Goal: Task Accomplishment & Management: Complete application form

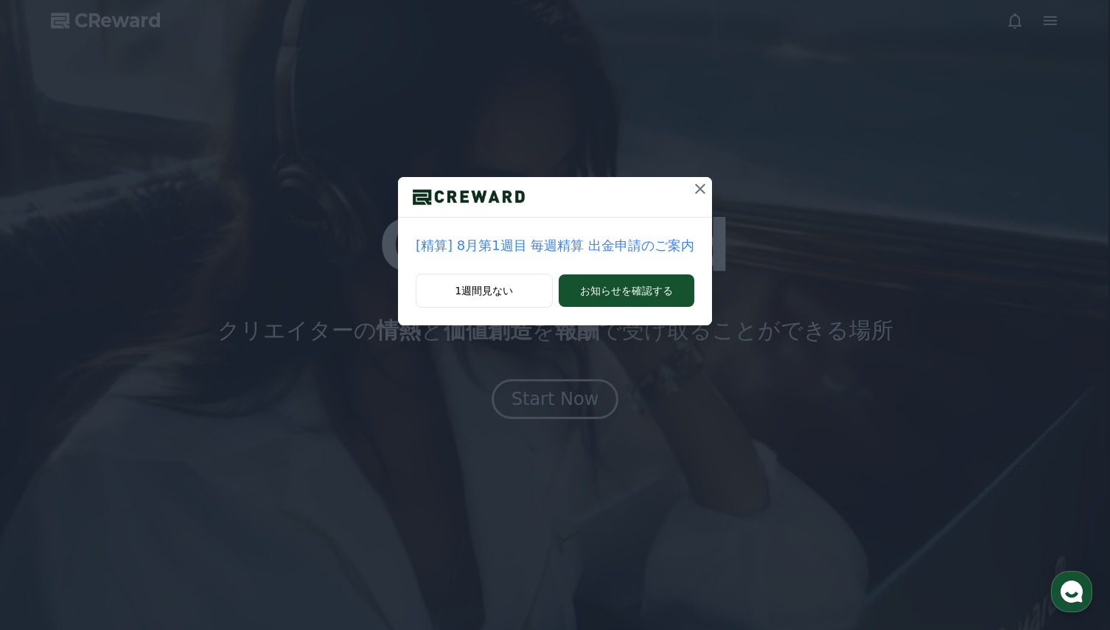
click at [696, 188] on icon at bounding box center [701, 189] width 18 height 18
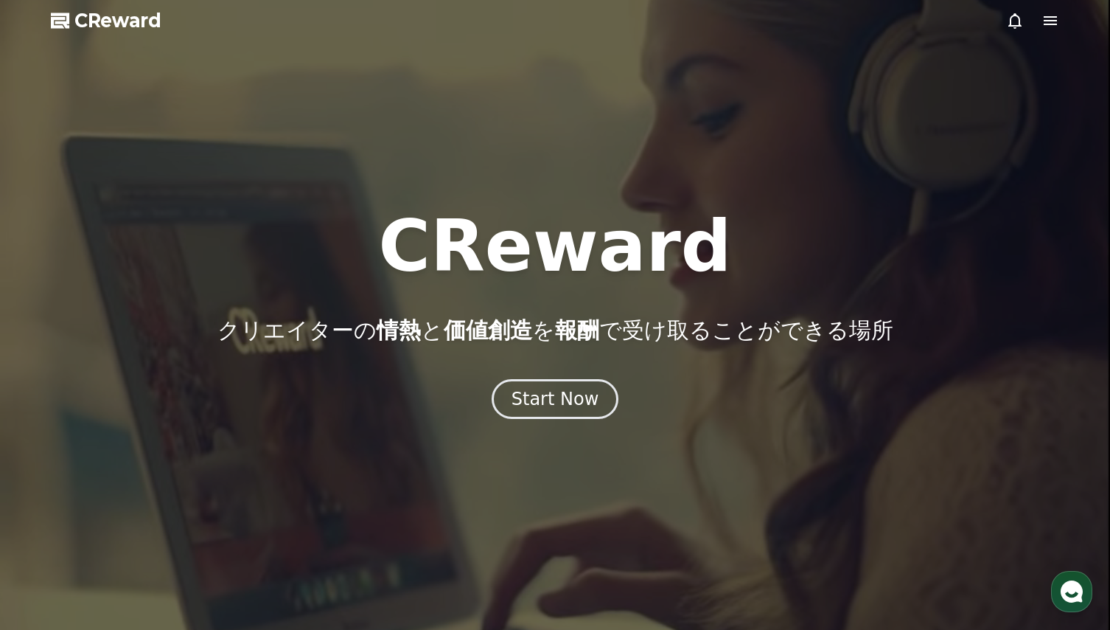
click at [1051, 21] on icon at bounding box center [1050, 20] width 13 height 9
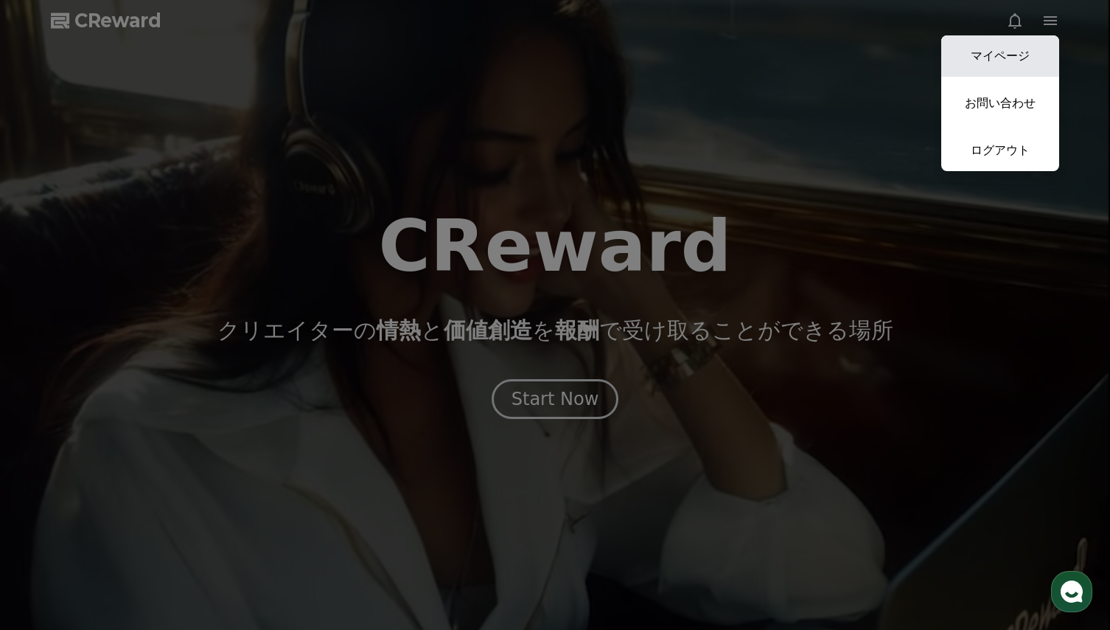
click at [1012, 53] on link "マイページ" at bounding box center [1001, 55] width 118 height 41
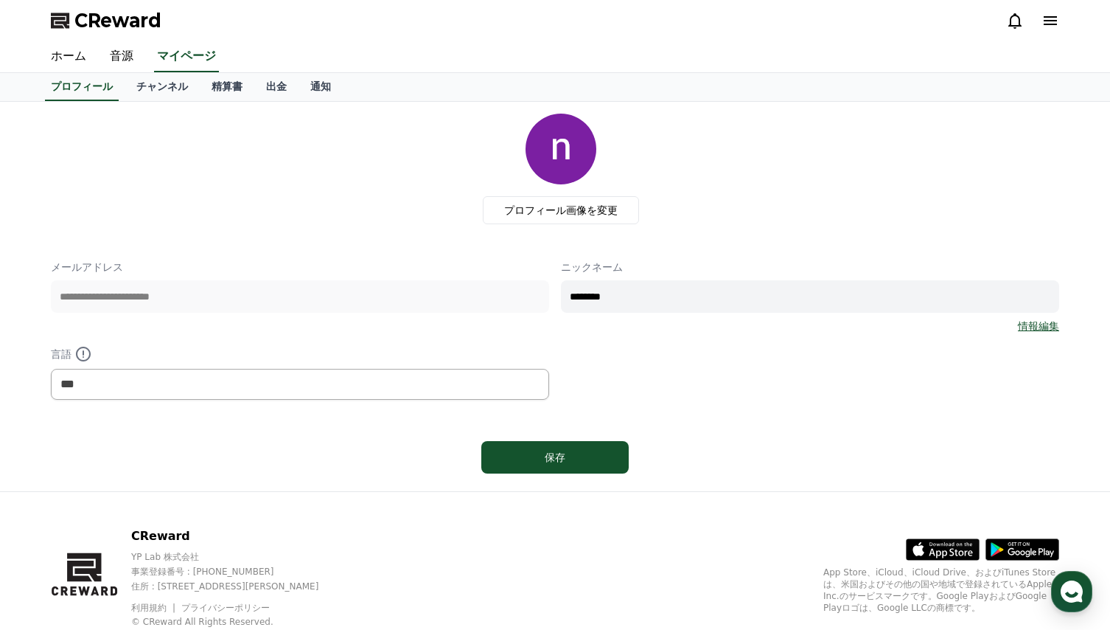
click at [293, 243] on div "**********" at bounding box center [555, 297] width 1009 height 366
click at [143, 88] on link "チャンネル" at bounding box center [162, 87] width 75 height 28
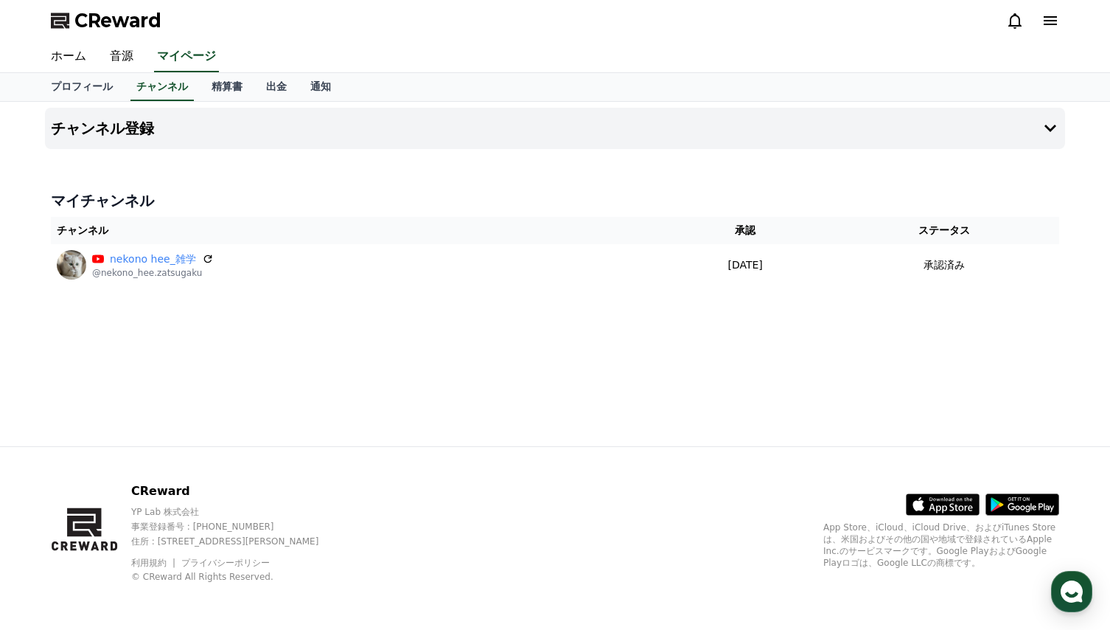
click at [1056, 24] on icon at bounding box center [1050, 20] width 13 height 9
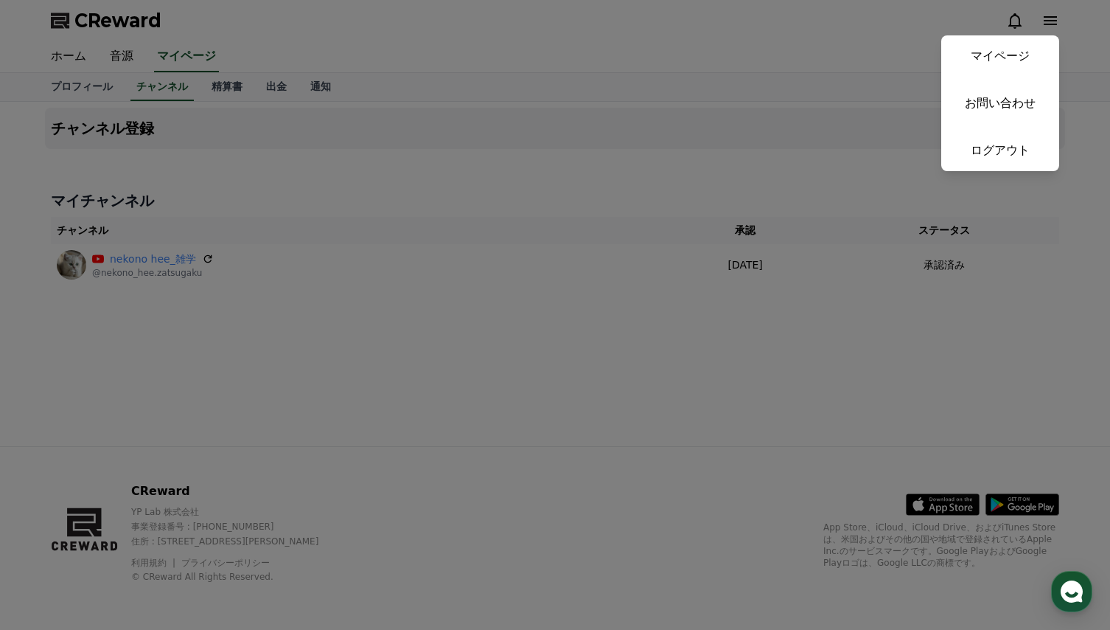
click at [762, 45] on button "close" at bounding box center [555, 315] width 1110 height 630
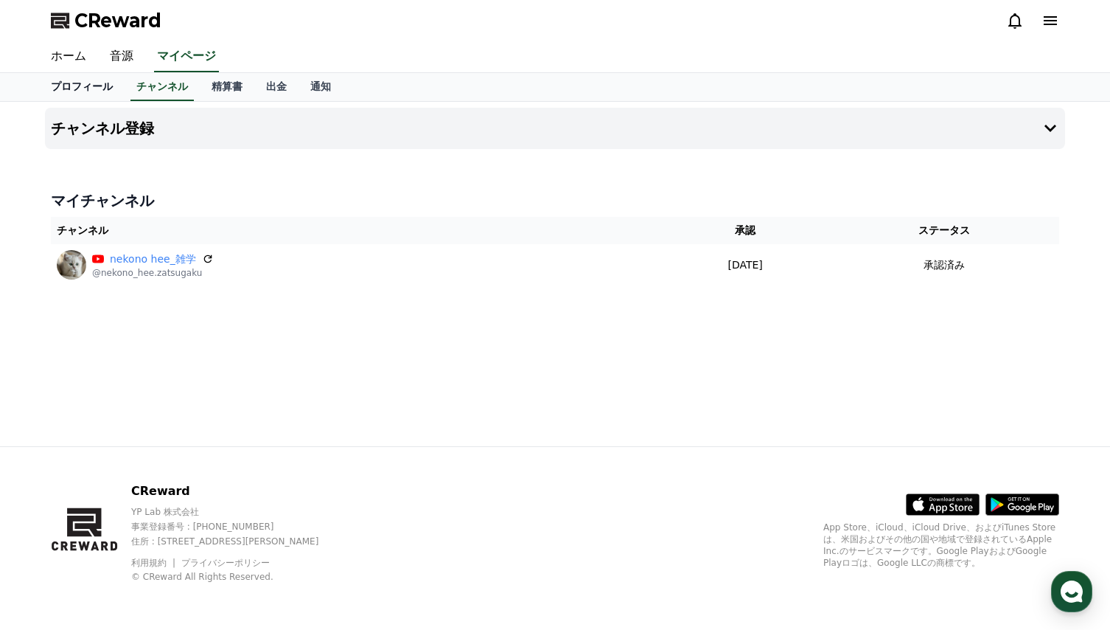
click at [73, 84] on link "プロフィール" at bounding box center [82, 87] width 86 height 28
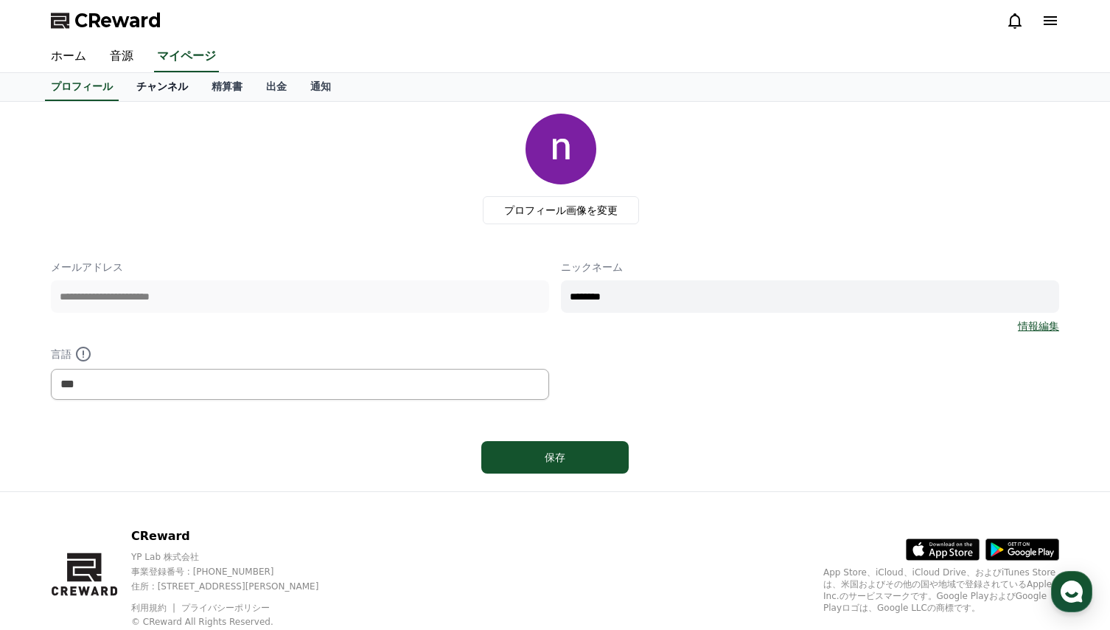
click at [147, 86] on link "チャンネル" at bounding box center [162, 87] width 75 height 28
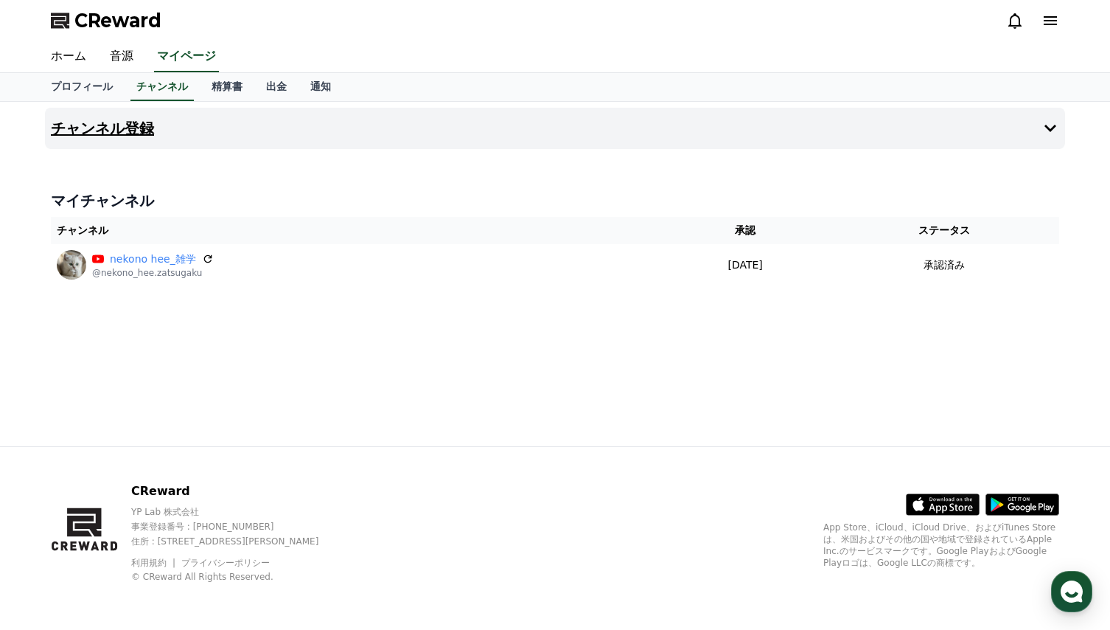
click at [1047, 125] on icon at bounding box center [1051, 128] width 12 height 7
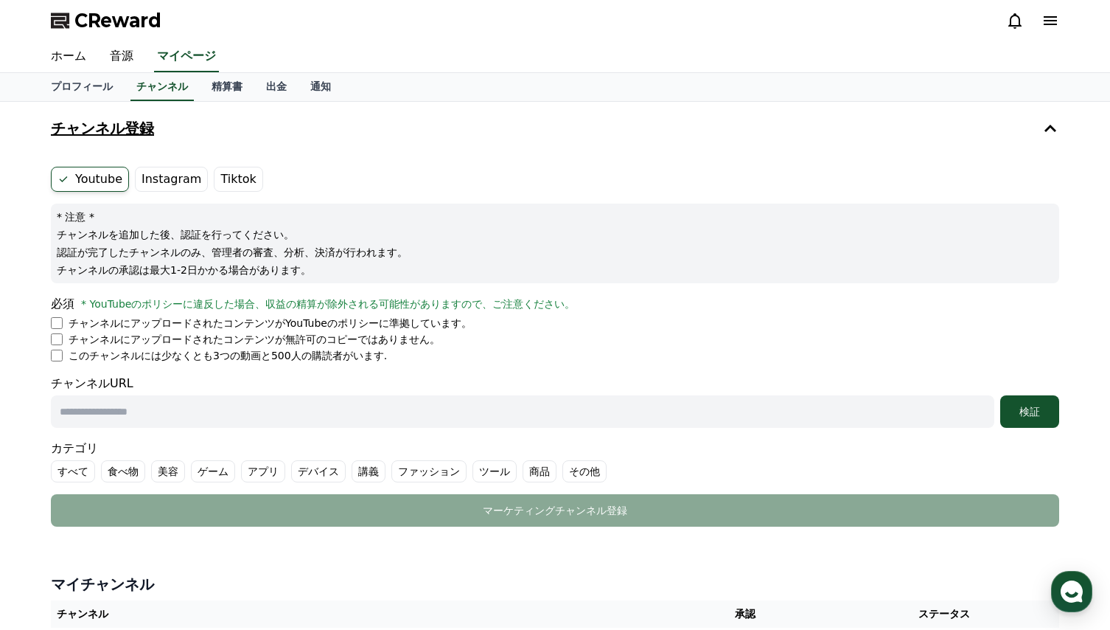
click at [1055, 127] on icon at bounding box center [1051, 128] width 18 height 18
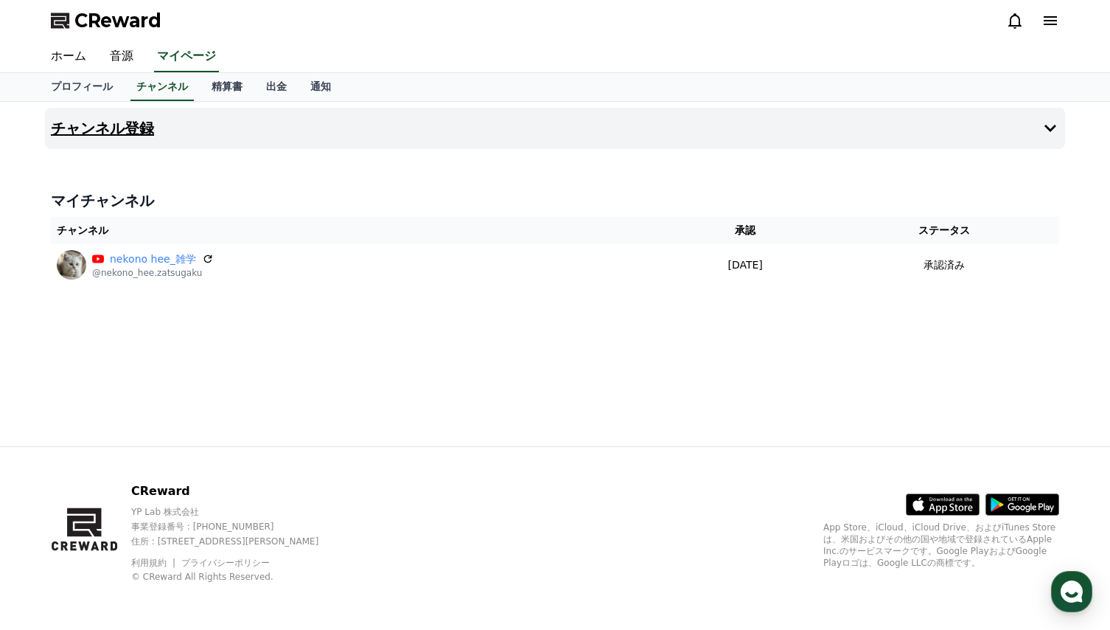
click at [1048, 125] on icon at bounding box center [1051, 128] width 18 height 18
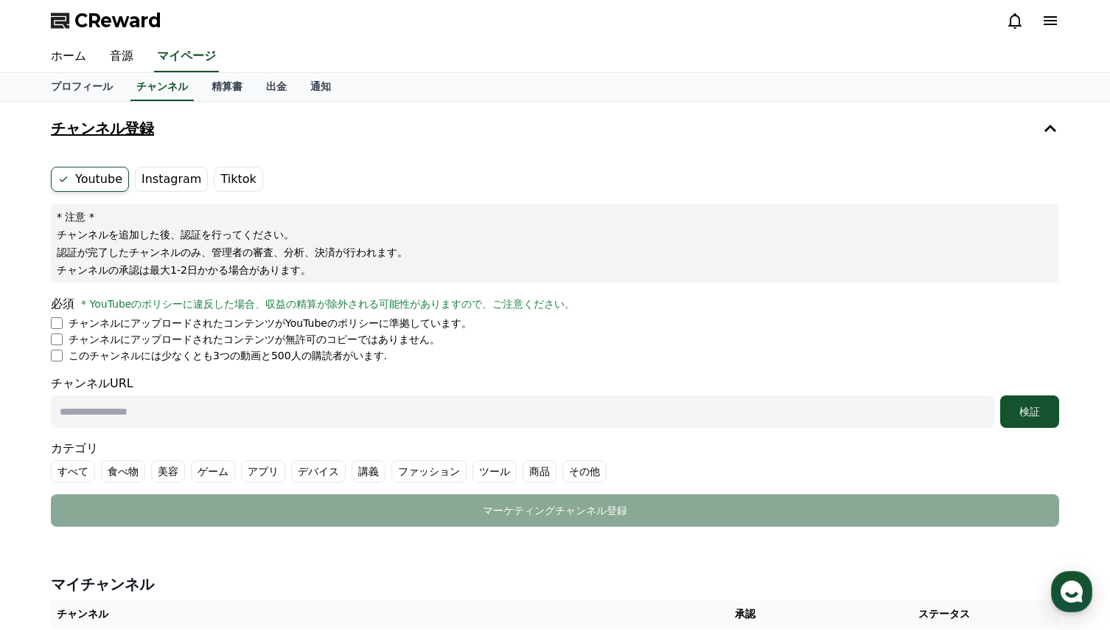
click at [163, 182] on label "Instagram" at bounding box center [171, 179] width 73 height 25
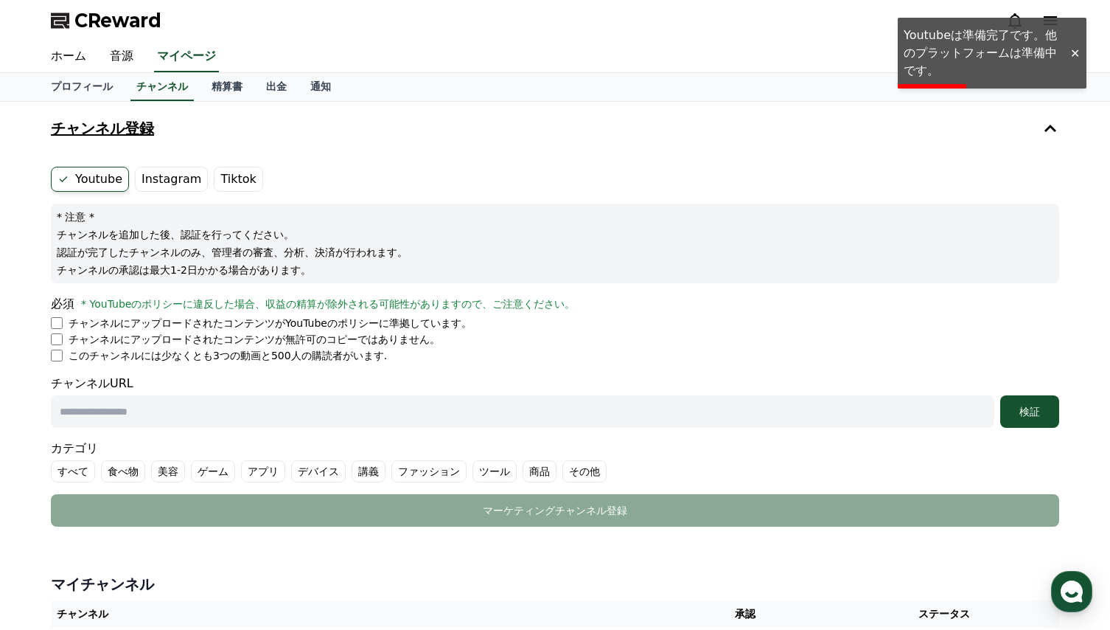
click at [888, 146] on button "チャンネル登録" at bounding box center [555, 128] width 1020 height 41
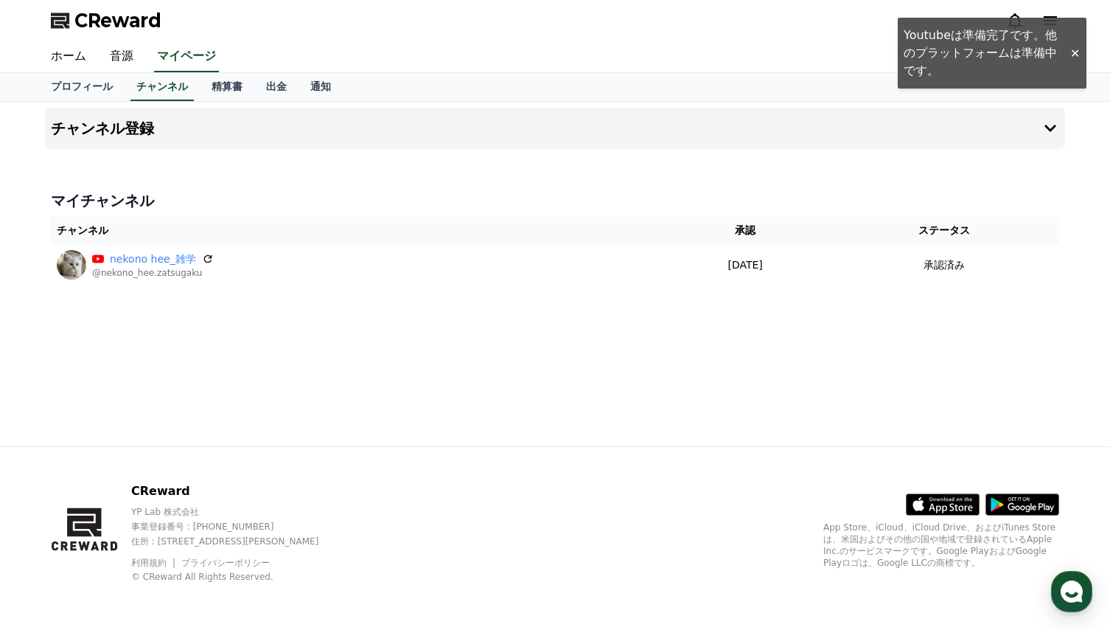
click at [1075, 41] on div "ホーム 音源 マイページ" at bounding box center [555, 57] width 1110 height 32
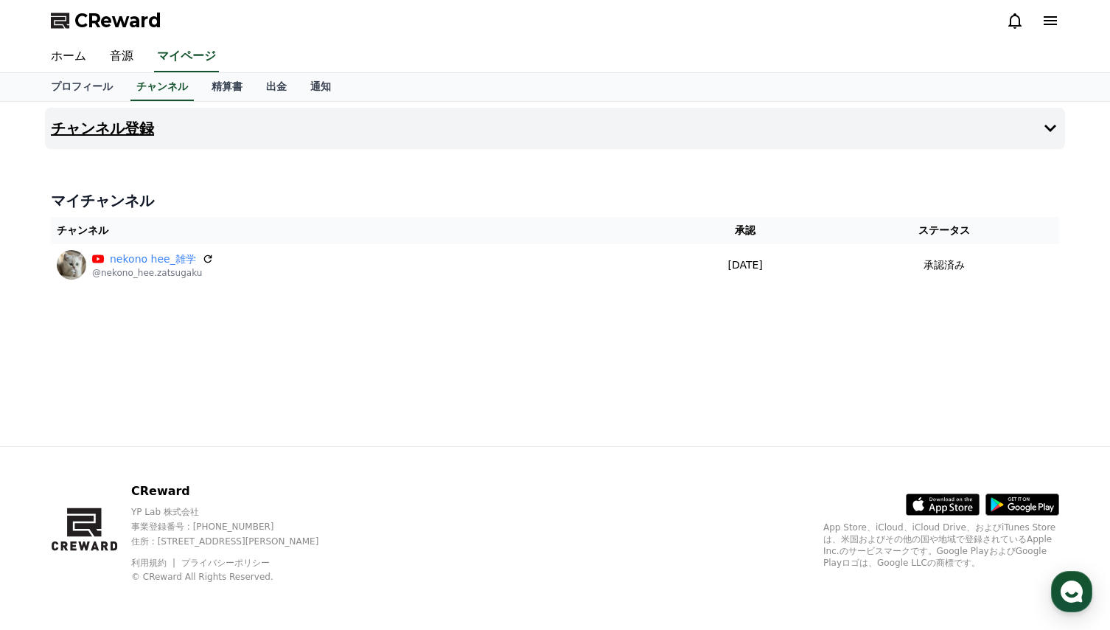
click at [1053, 129] on icon at bounding box center [1051, 128] width 12 height 7
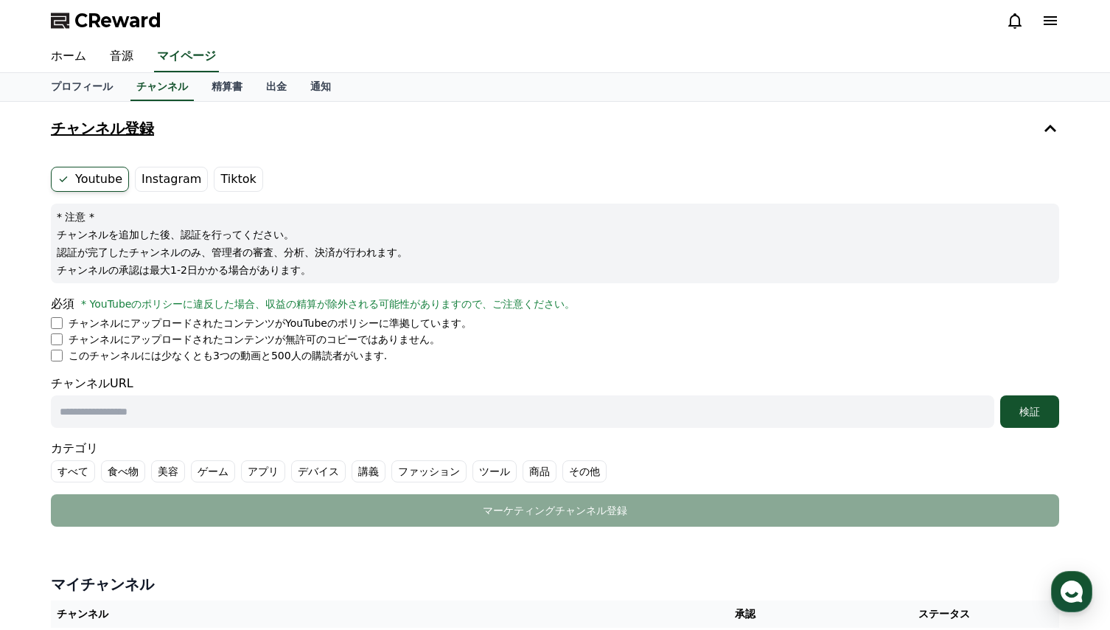
click at [1052, 130] on icon at bounding box center [1051, 128] width 18 height 18
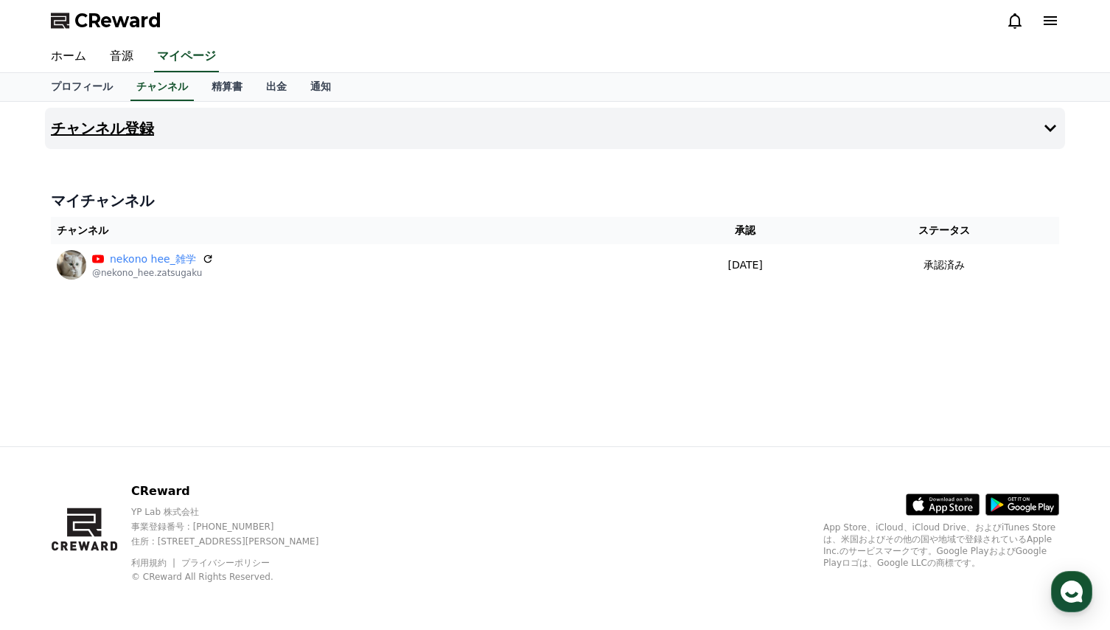
click at [1051, 19] on icon at bounding box center [1051, 21] width 18 height 18
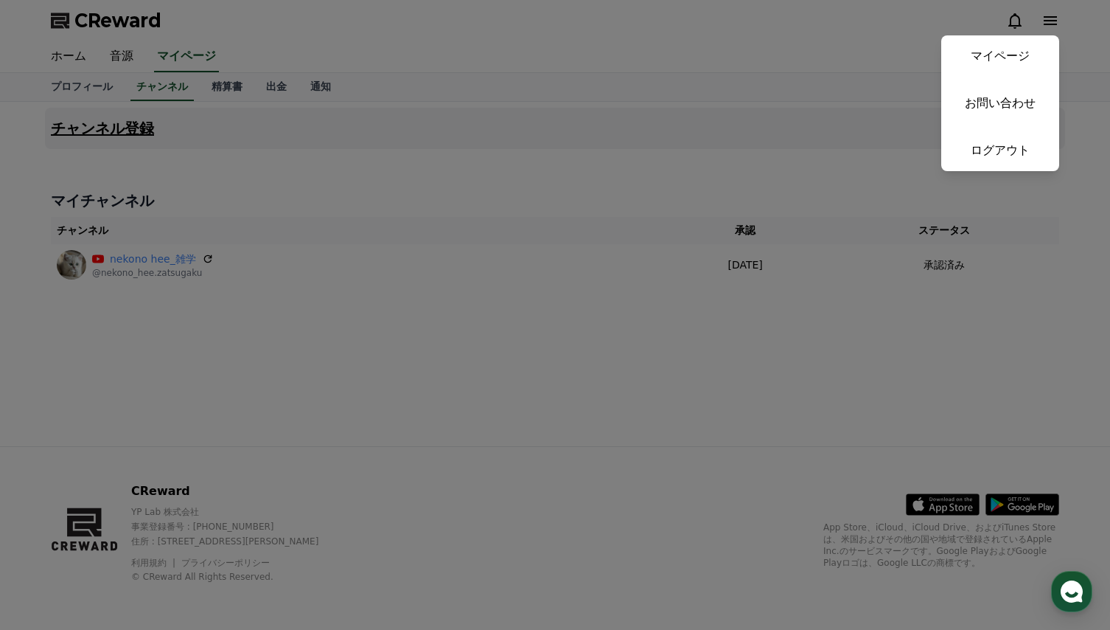
click at [752, 52] on button "close" at bounding box center [555, 315] width 1110 height 630
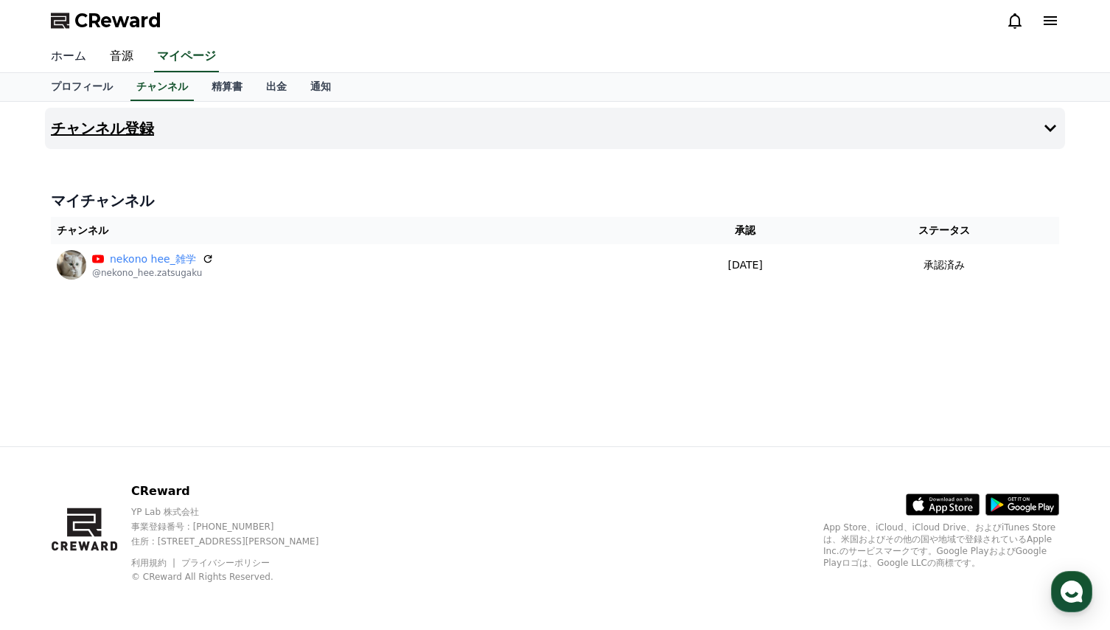
click at [65, 56] on link "ホーム" at bounding box center [68, 56] width 59 height 31
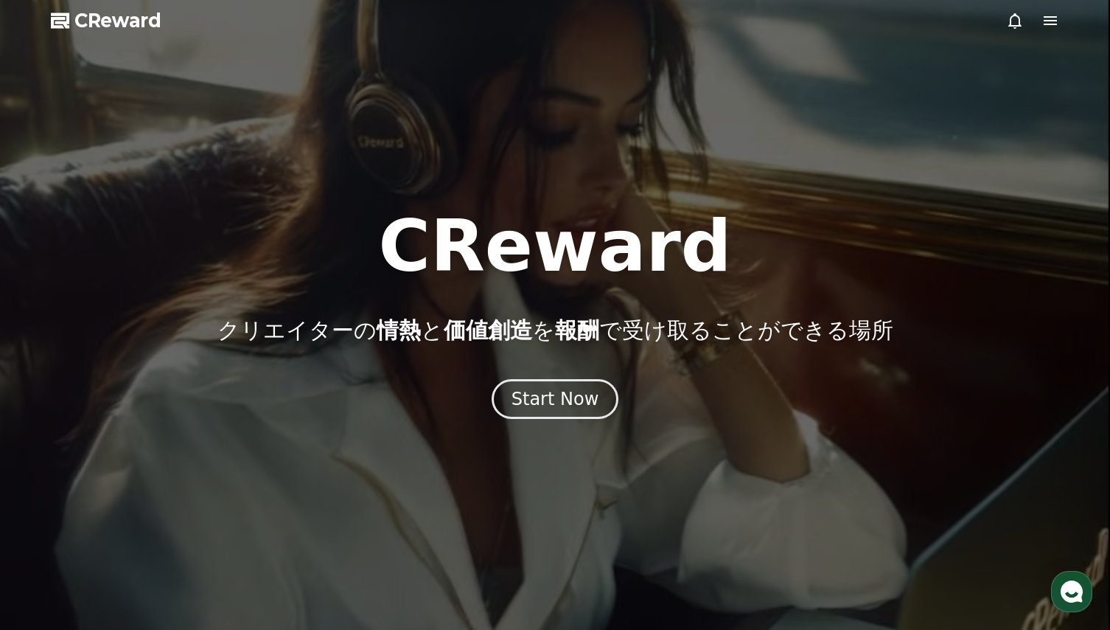
click at [1054, 20] on icon at bounding box center [1050, 20] width 13 height 9
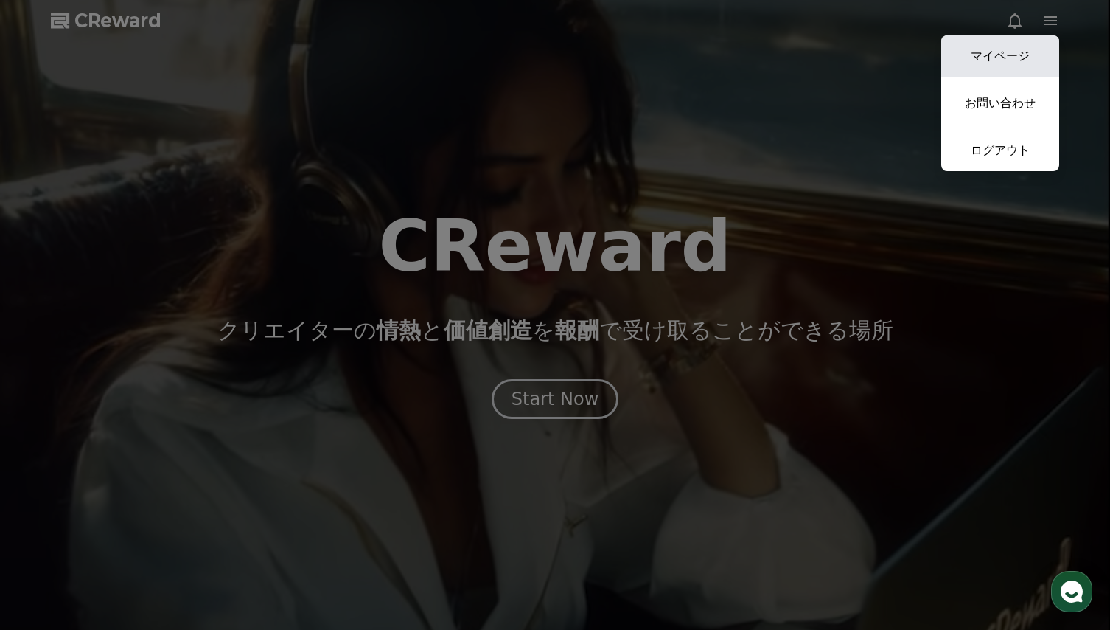
click at [997, 57] on link "マイページ" at bounding box center [1001, 55] width 118 height 41
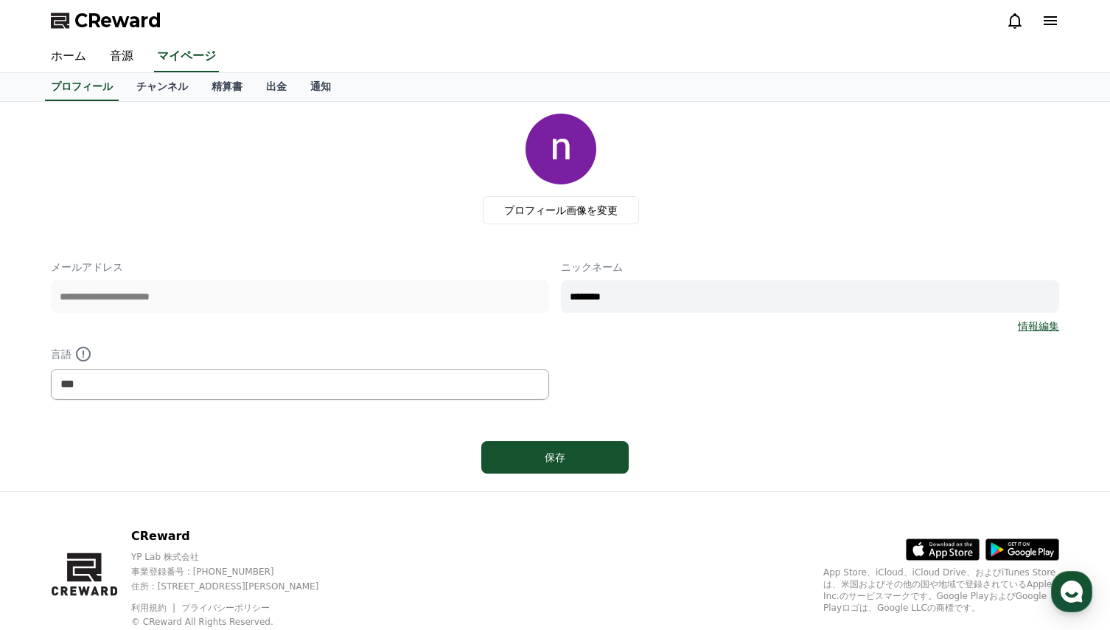
click at [291, 185] on div "プロフィール画像を変更" at bounding box center [561, 169] width 997 height 111
click at [143, 89] on link "チャンネル" at bounding box center [162, 87] width 75 height 28
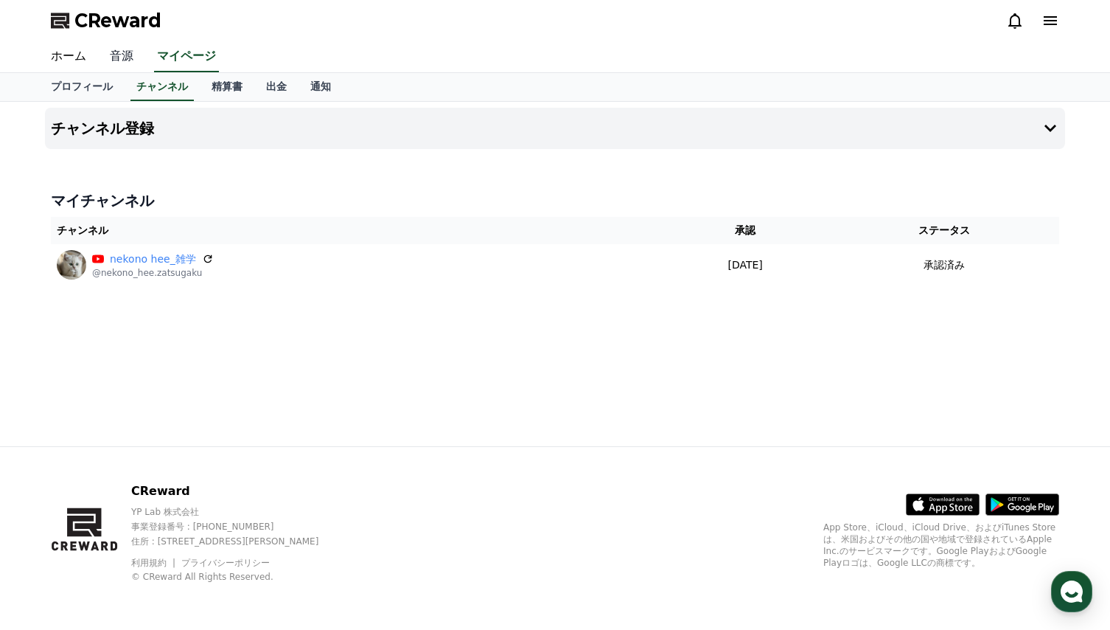
click at [114, 57] on link "音源" at bounding box center [121, 56] width 47 height 31
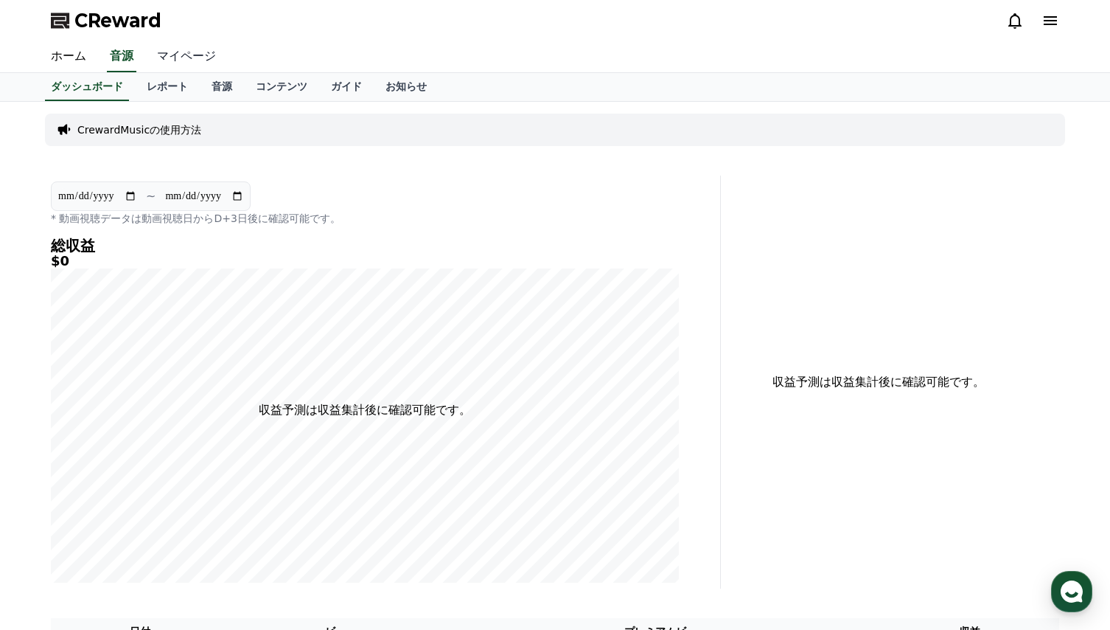
click at [164, 58] on link "マイページ" at bounding box center [186, 56] width 83 height 31
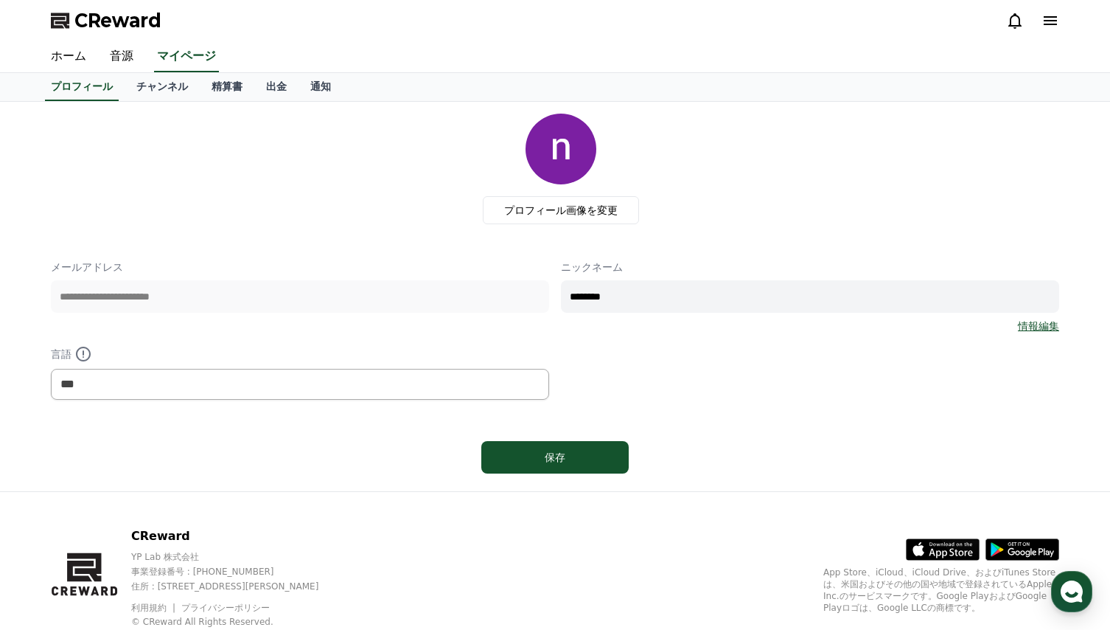
click at [229, 188] on div "プロフィール画像を変更" at bounding box center [561, 169] width 997 height 111
click at [145, 86] on link "チャンネル" at bounding box center [162, 87] width 75 height 28
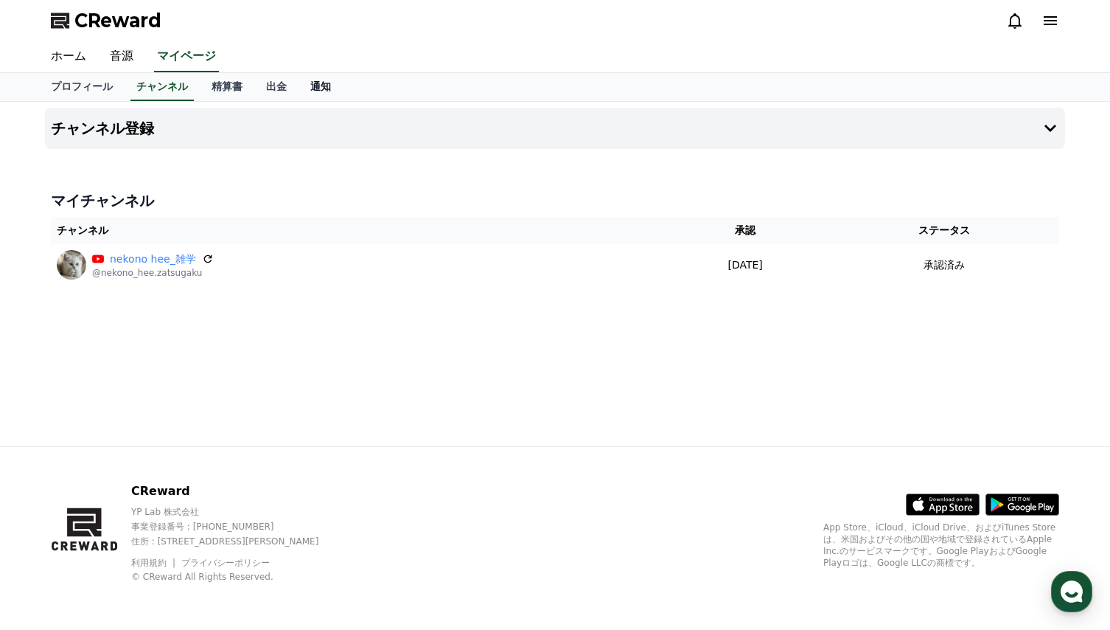
click at [299, 87] on link "通知" at bounding box center [321, 87] width 44 height 28
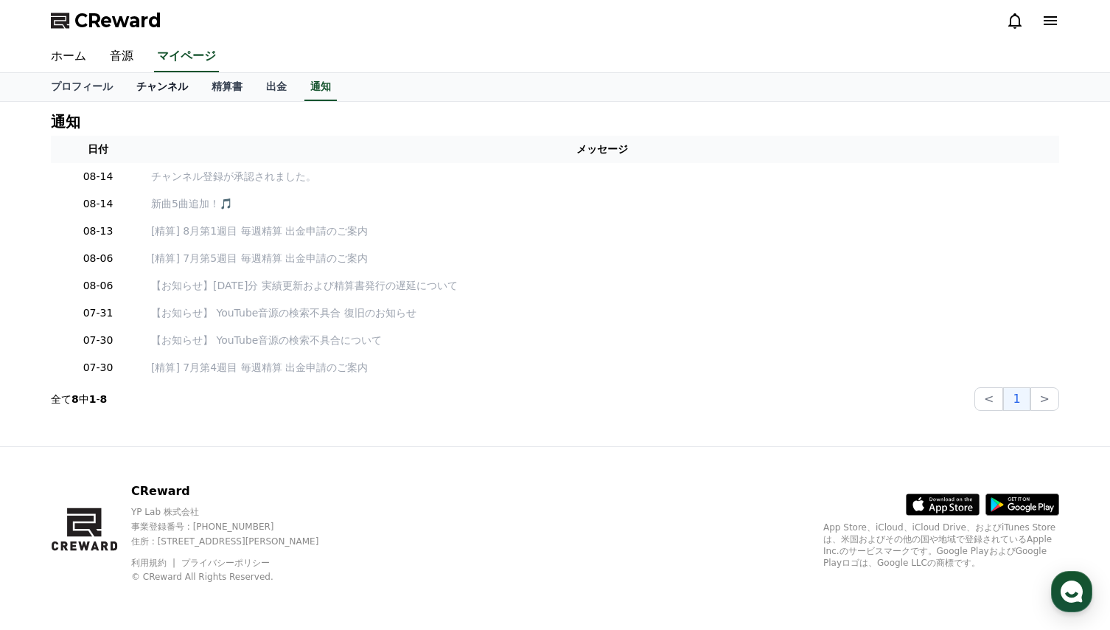
click at [142, 90] on link "チャンネル" at bounding box center [162, 87] width 75 height 28
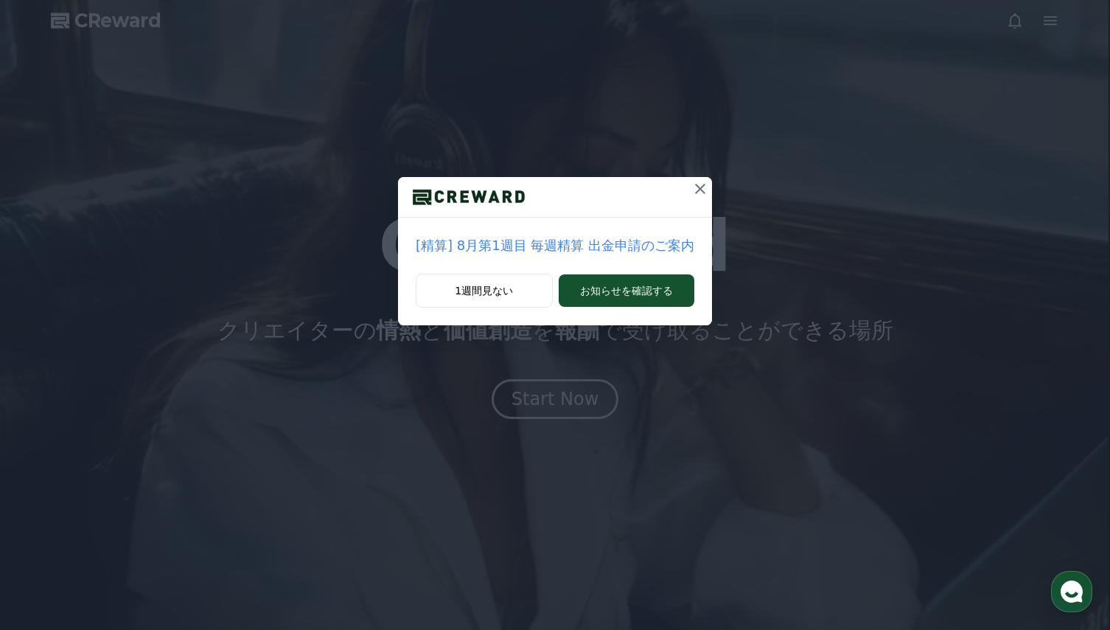
click at [693, 192] on icon at bounding box center [701, 189] width 18 height 18
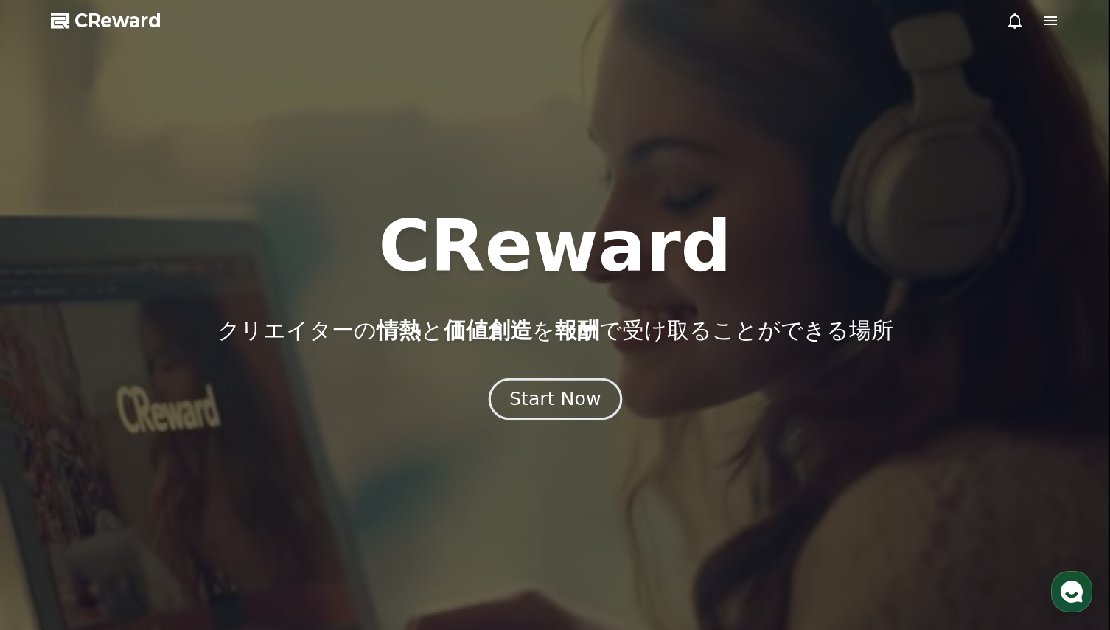
click at [559, 402] on div "Start Now" at bounding box center [554, 398] width 91 height 25
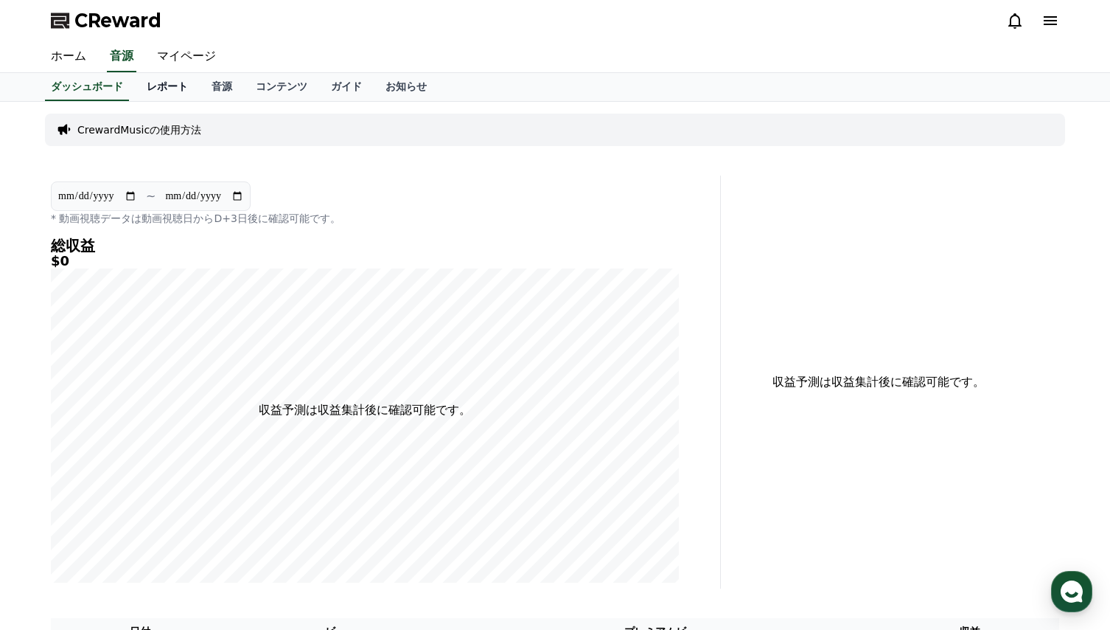
click at [139, 86] on link "レポート" at bounding box center [167, 87] width 65 height 28
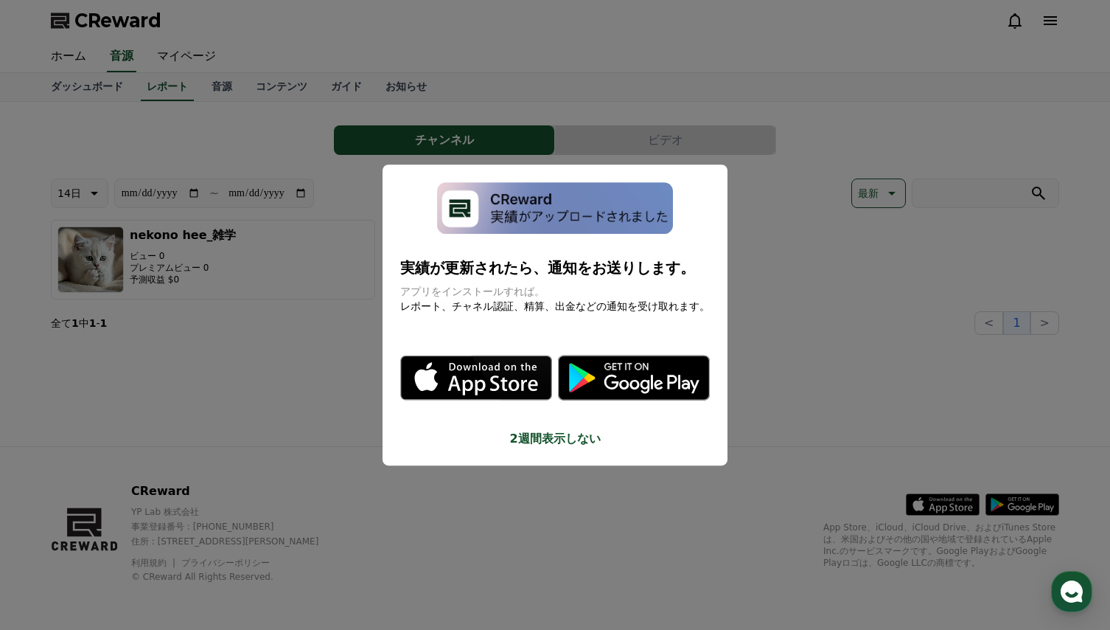
click at [77, 86] on button "close modal" at bounding box center [555, 315] width 1110 height 630
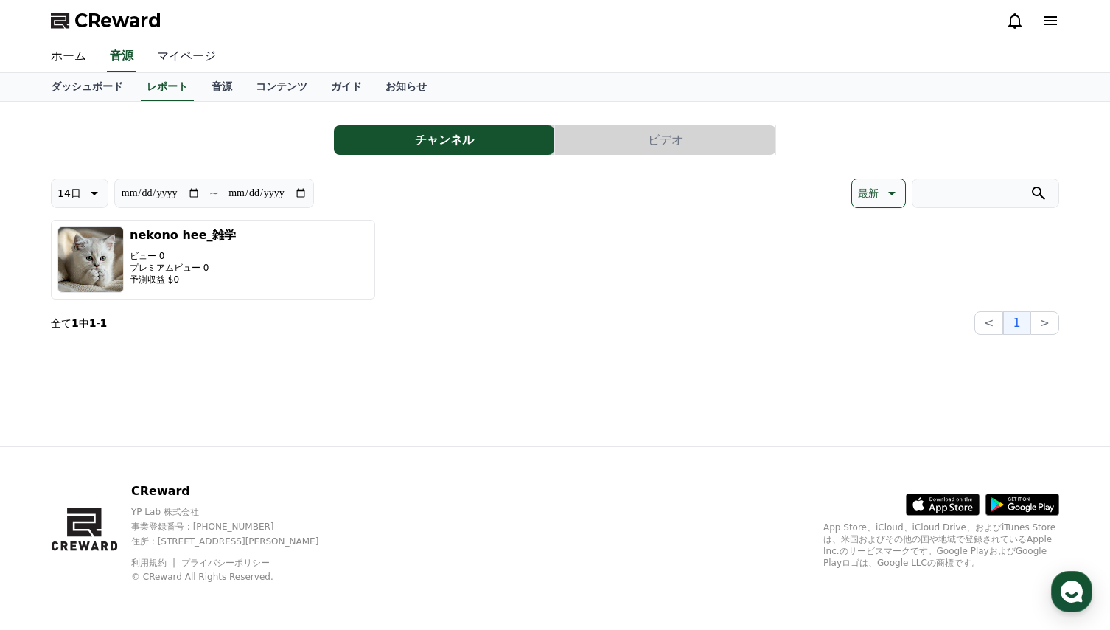
click at [178, 60] on link "マイページ" at bounding box center [186, 56] width 83 height 31
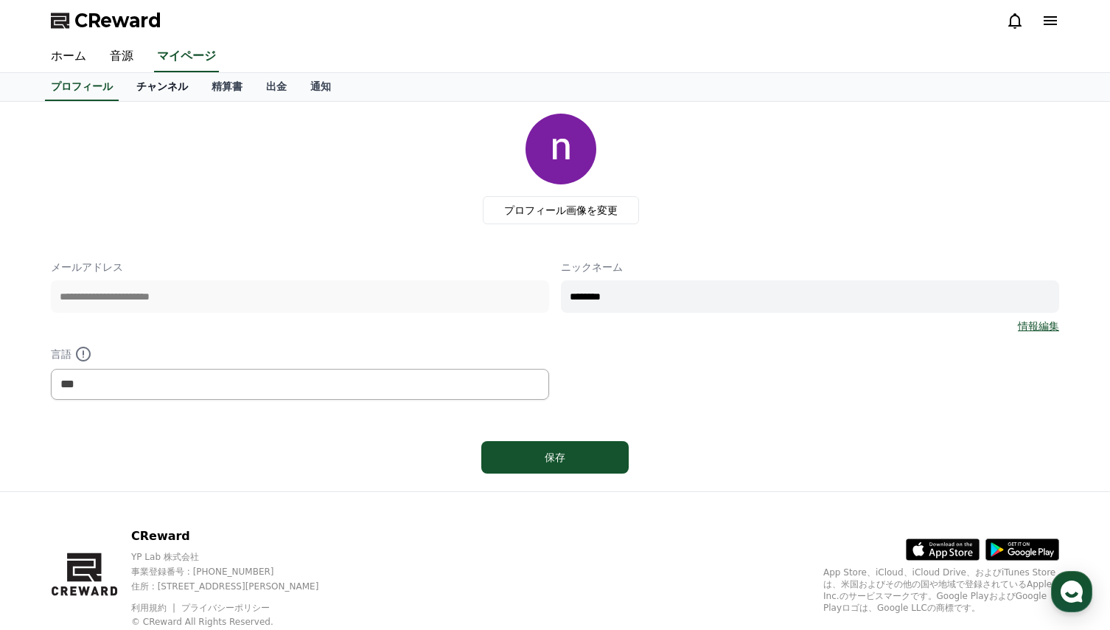
click at [150, 82] on link "チャンネル" at bounding box center [162, 87] width 75 height 28
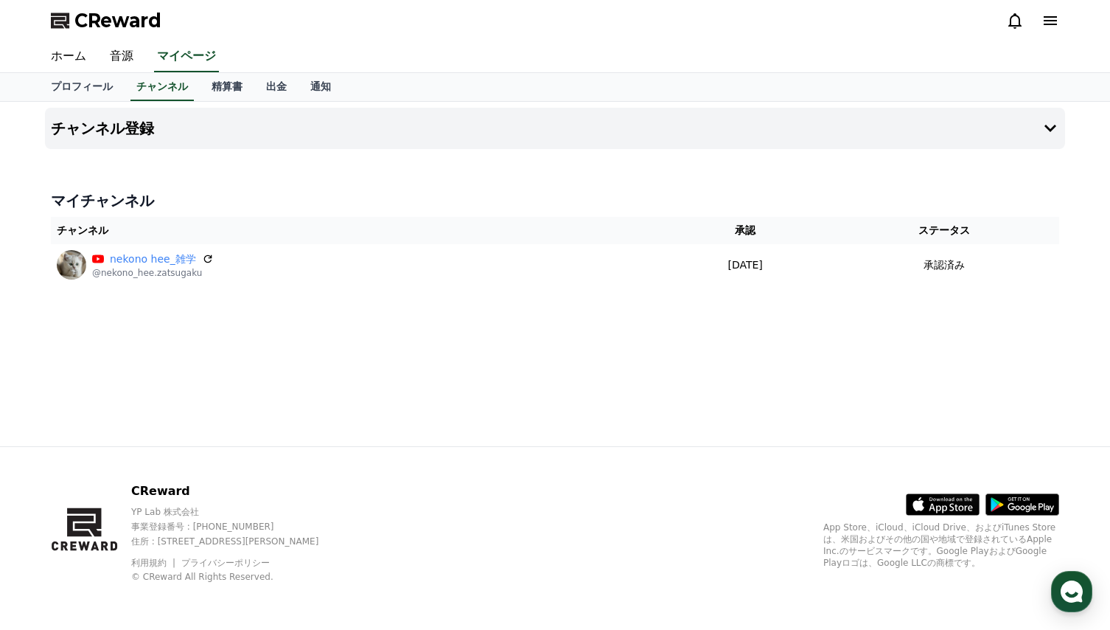
click at [432, 215] on div "マイチャンネル チャンネル 承認 ステータス nekono hee_雑学 @nekono_hee.zatsugaku 2025-08-14 08-14 承認済み" at bounding box center [555, 237] width 1020 height 107
click at [1051, 24] on icon at bounding box center [1050, 20] width 13 height 9
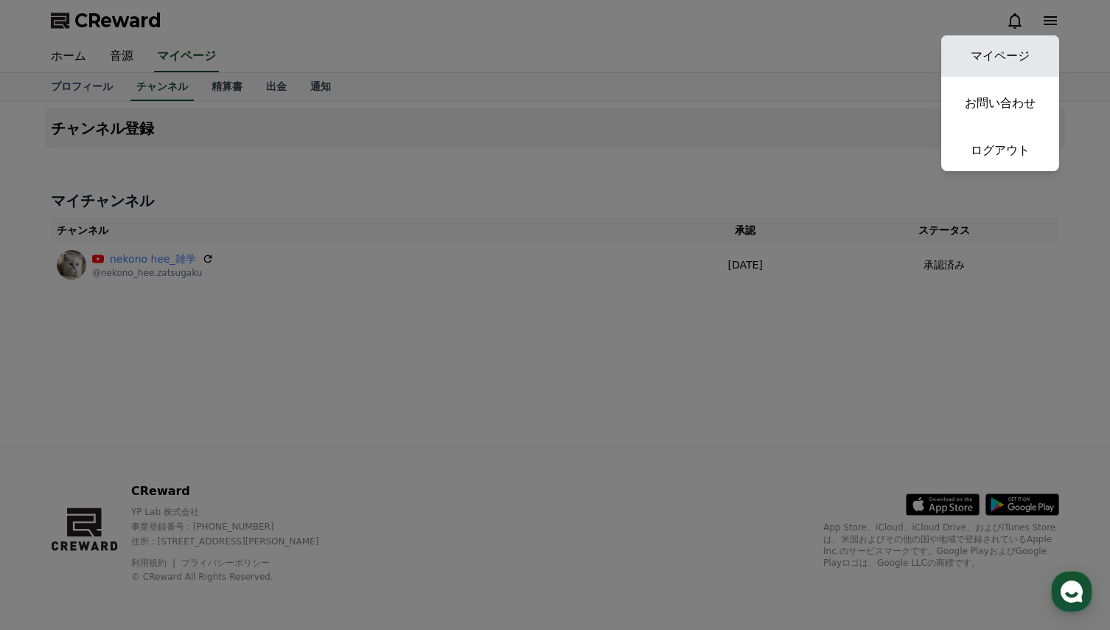
click at [1006, 60] on link "マイページ" at bounding box center [1001, 55] width 118 height 41
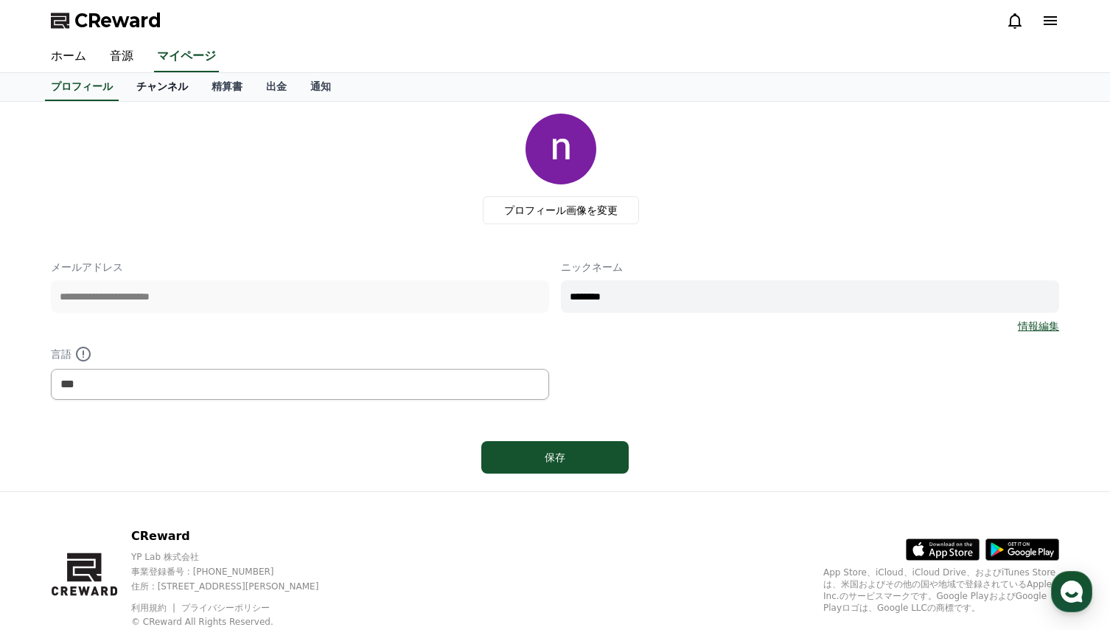
click at [140, 90] on link "チャンネル" at bounding box center [162, 87] width 75 height 28
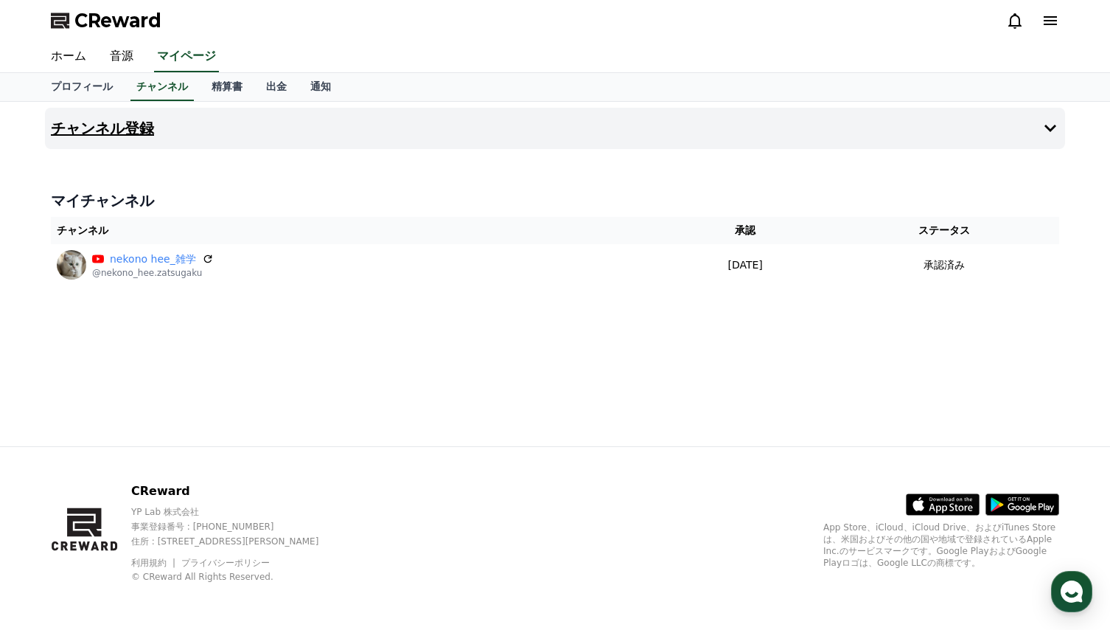
click at [1045, 130] on icon at bounding box center [1051, 128] width 18 height 18
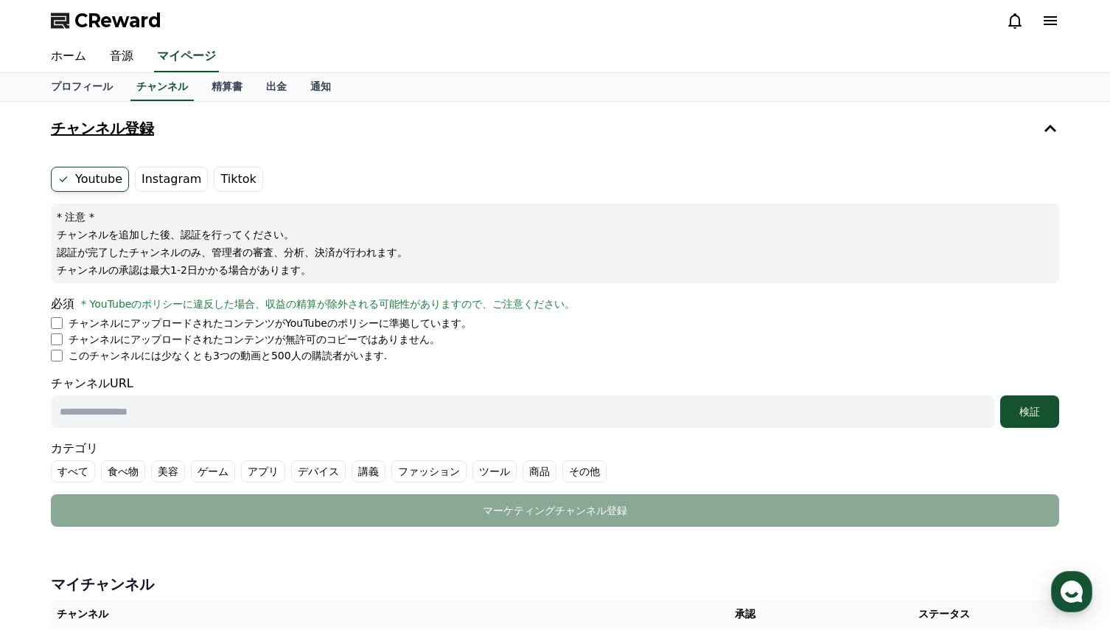
click at [105, 128] on h4 "チャンネル登録" at bounding box center [102, 128] width 103 height 16
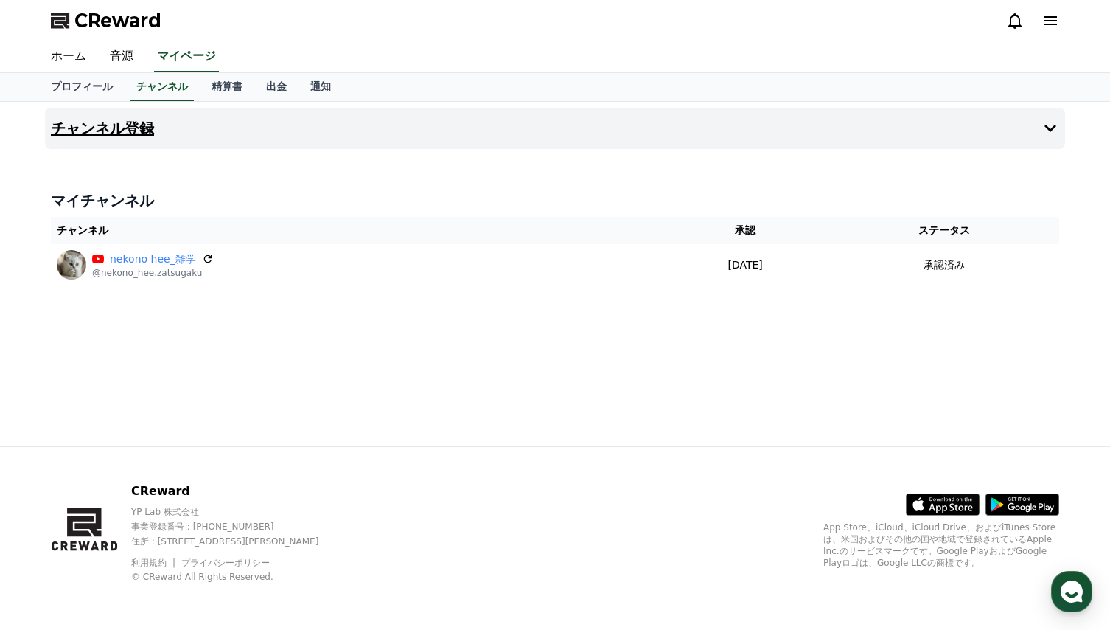
click at [105, 128] on h4 "チャンネル登録" at bounding box center [102, 128] width 103 height 16
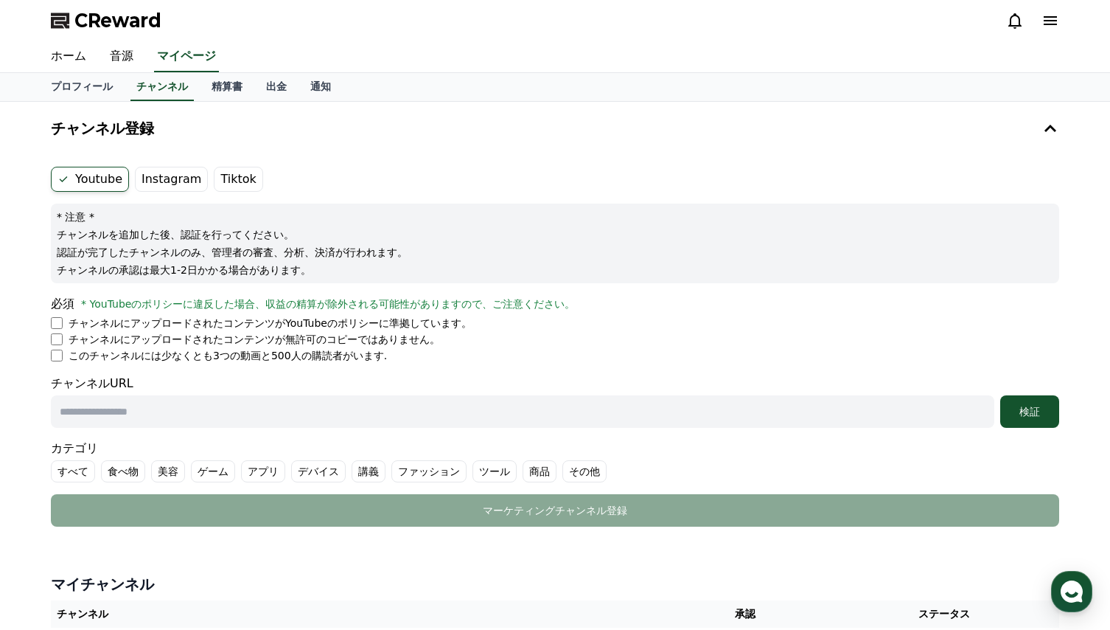
click at [164, 180] on label "Instagram" at bounding box center [171, 179] width 73 height 25
click at [178, 182] on label "Instagram" at bounding box center [171, 179] width 73 height 25
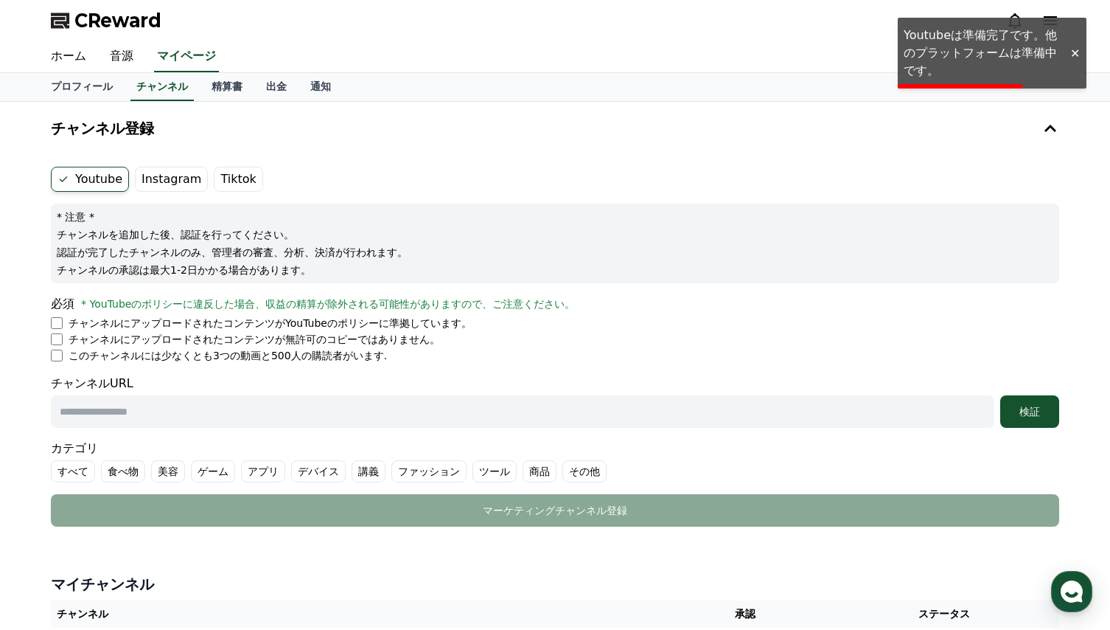
click at [970, 40] on div "CReward" at bounding box center [555, 20] width 1032 height 41
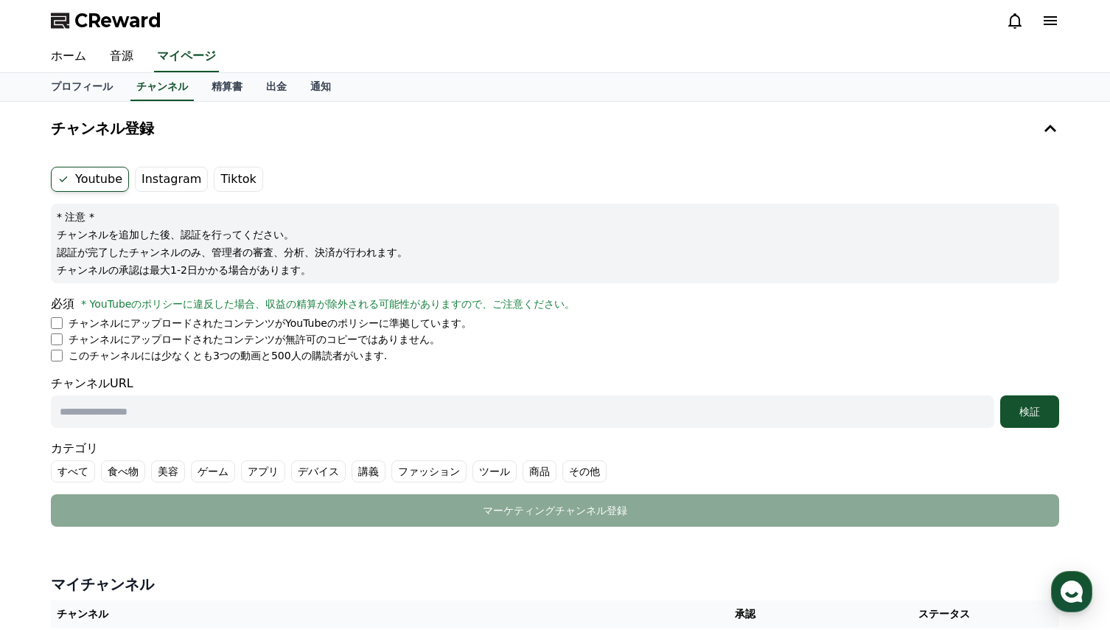
click at [601, 368] on form "Youtube Instagram Tiktok * 注意 * チャンネルを追加した後、認証を行ってください。 認証が完了したチャンネルのみ、管理者の審査、分…" at bounding box center [555, 347] width 1009 height 360
click at [166, 178] on label "Instagram" at bounding box center [171, 179] width 73 height 25
click at [114, 127] on h4 "チャンネル登録" at bounding box center [102, 128] width 103 height 16
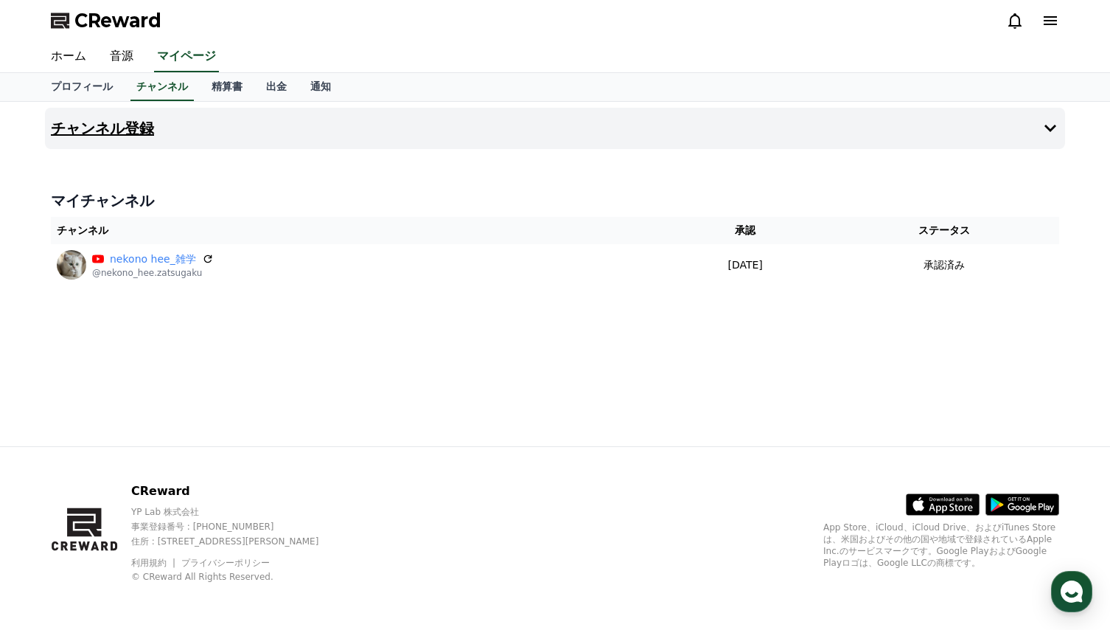
click at [114, 127] on h4 "チャンネル登録" at bounding box center [102, 128] width 103 height 16
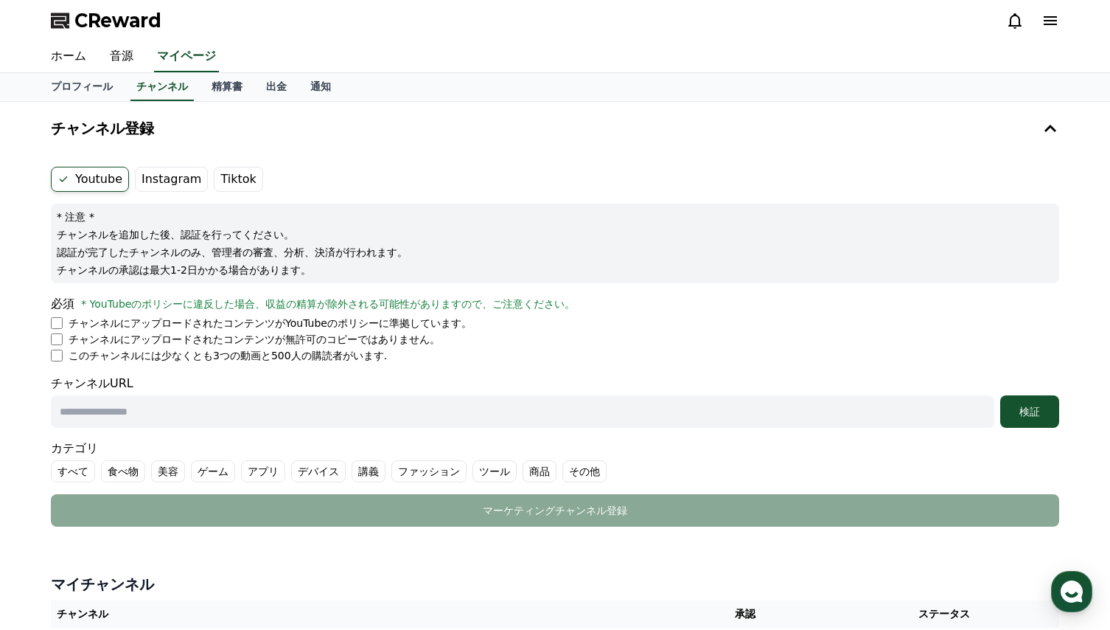
click at [223, 176] on label "Tiktok" at bounding box center [238, 179] width 49 height 25
click at [345, 154] on div "チャンネル登録 Youtube Instagram Tiktok * 注意 * チャンネルを追加した後、認証を行ってください。 認証が完了したチャンネルのみ、…" at bounding box center [555, 320] width 1020 height 425
click at [103, 414] on input "text" at bounding box center [523, 411] width 944 height 32
drag, startPoint x: 318, startPoint y: 184, endPoint x: 312, endPoint y: 192, distance: 9.4
click at [318, 184] on ul "Youtube Instagram Tiktok" at bounding box center [555, 179] width 1009 height 25
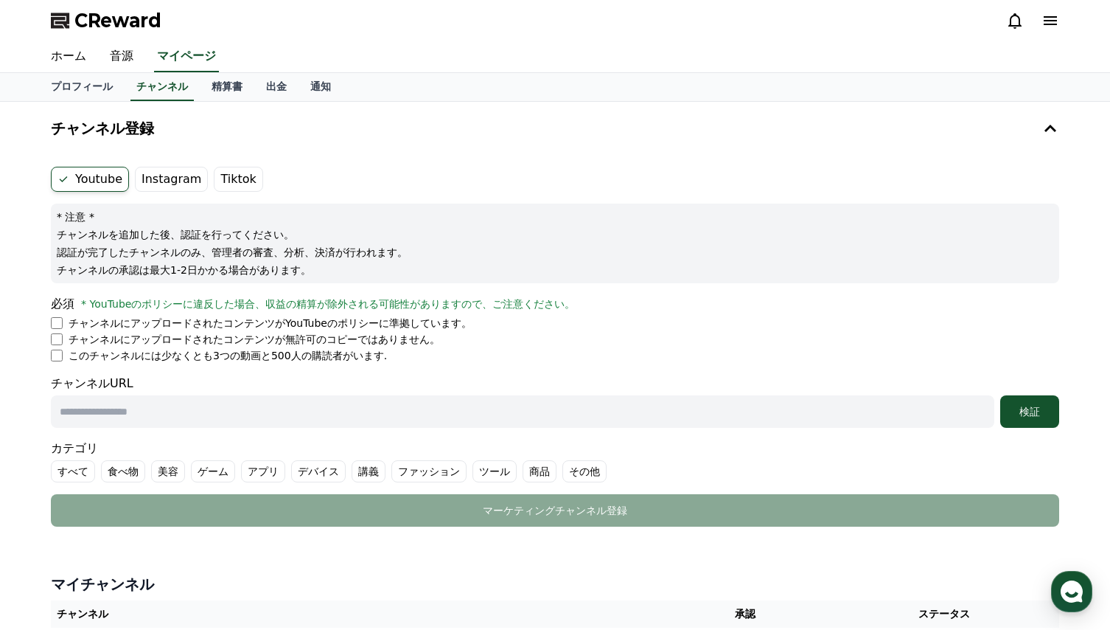
click at [150, 419] on input "text" at bounding box center [523, 411] width 944 height 32
paste input "**********"
click at [1034, 411] on div "検証" at bounding box center [1029, 411] width 47 height 15
click at [217, 422] on input "**********" at bounding box center [523, 411] width 944 height 32
type input "*"
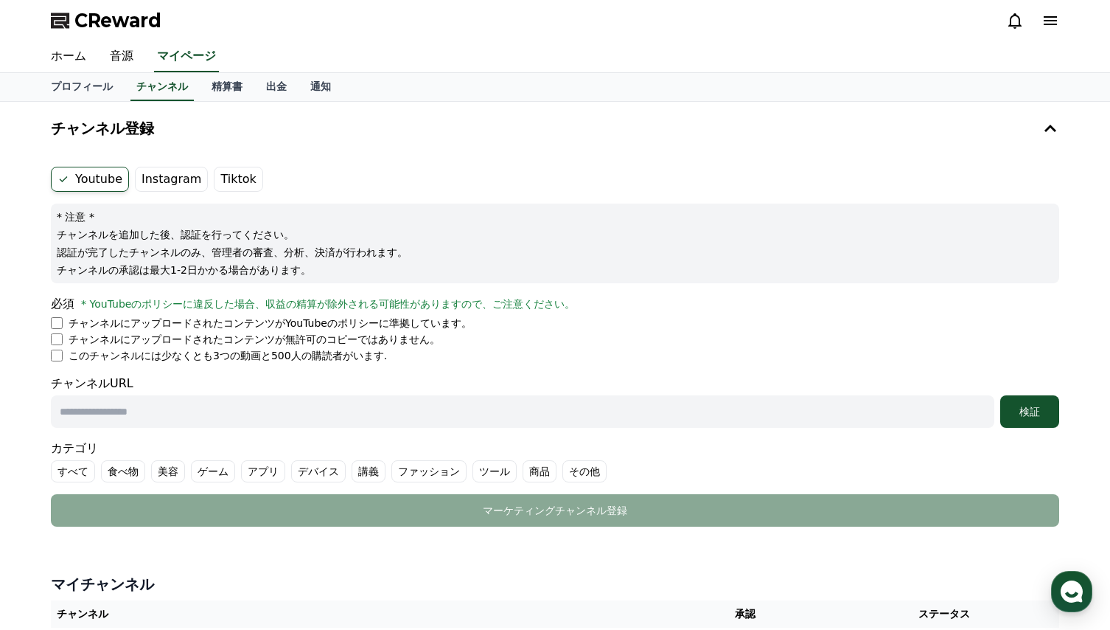
click at [273, 380] on div "チャンネルURL 検証" at bounding box center [555, 401] width 1009 height 53
paste input "**********"
type input "**********"
click at [1033, 414] on div "検証" at bounding box center [1029, 411] width 47 height 15
drag, startPoint x: 251, startPoint y: 408, endPoint x: 22, endPoint y: 419, distance: 228.8
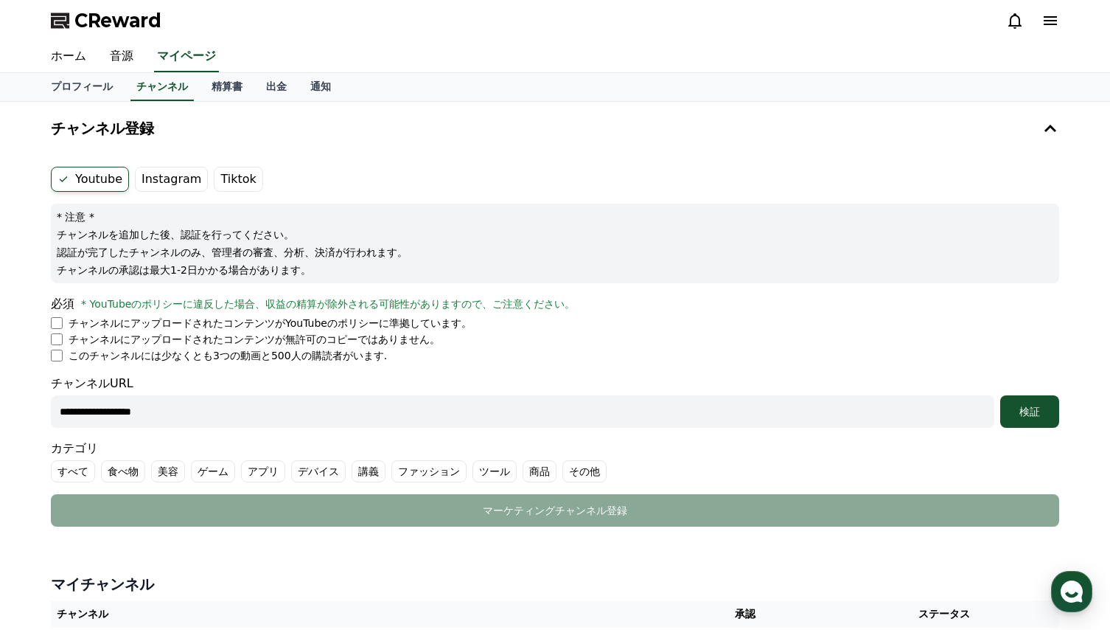
click at [23, 418] on div "**********" at bounding box center [555, 391] width 1110 height 579
click at [319, 136] on button "チャンネル登録" at bounding box center [555, 128] width 1020 height 41
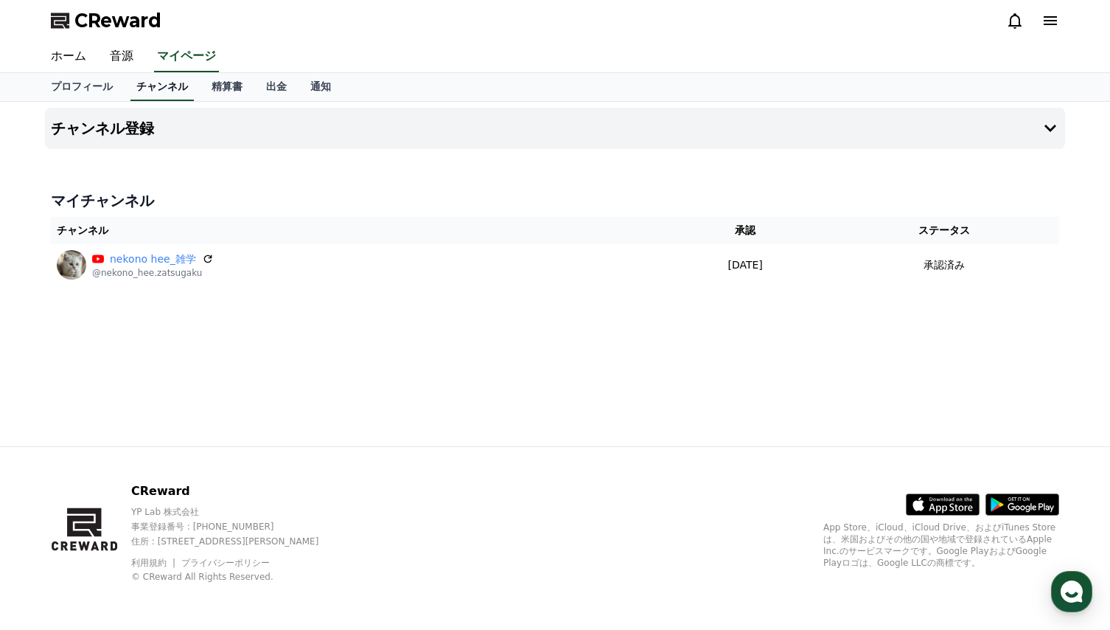
click at [138, 85] on link "チャンネル" at bounding box center [161, 87] width 63 height 28
click at [138, 87] on link "チャンネル" at bounding box center [161, 87] width 63 height 28
click at [273, 133] on button "チャンネル登録" at bounding box center [555, 128] width 1020 height 41
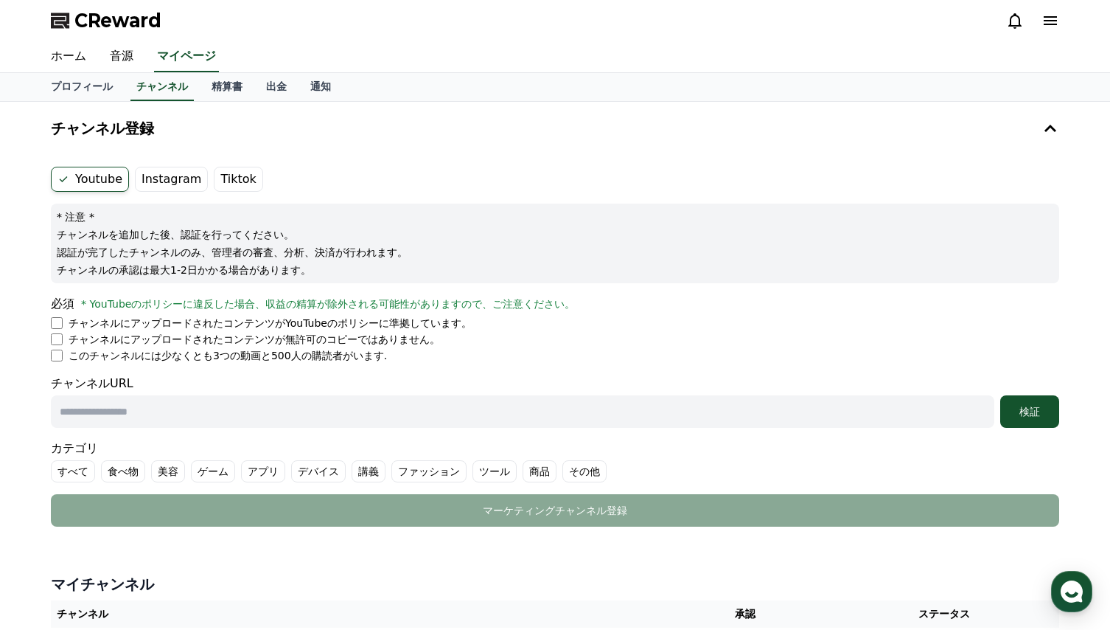
click at [250, 417] on input "text" at bounding box center [523, 411] width 944 height 32
click at [484, 166] on div "Youtube Instagram Tiktok * 注意 * チャンネルを追加した後、認証を行ってください。 認証が完了したチャンネルのみ、管理者の審査、分…" at bounding box center [555, 347] width 1020 height 372
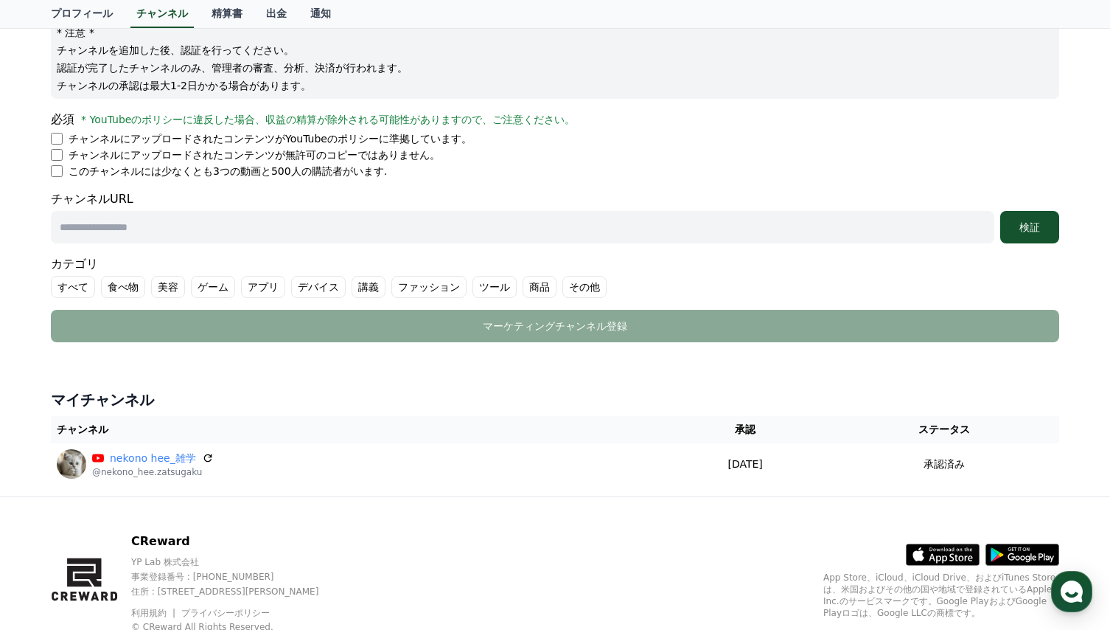
scroll to position [221, 0]
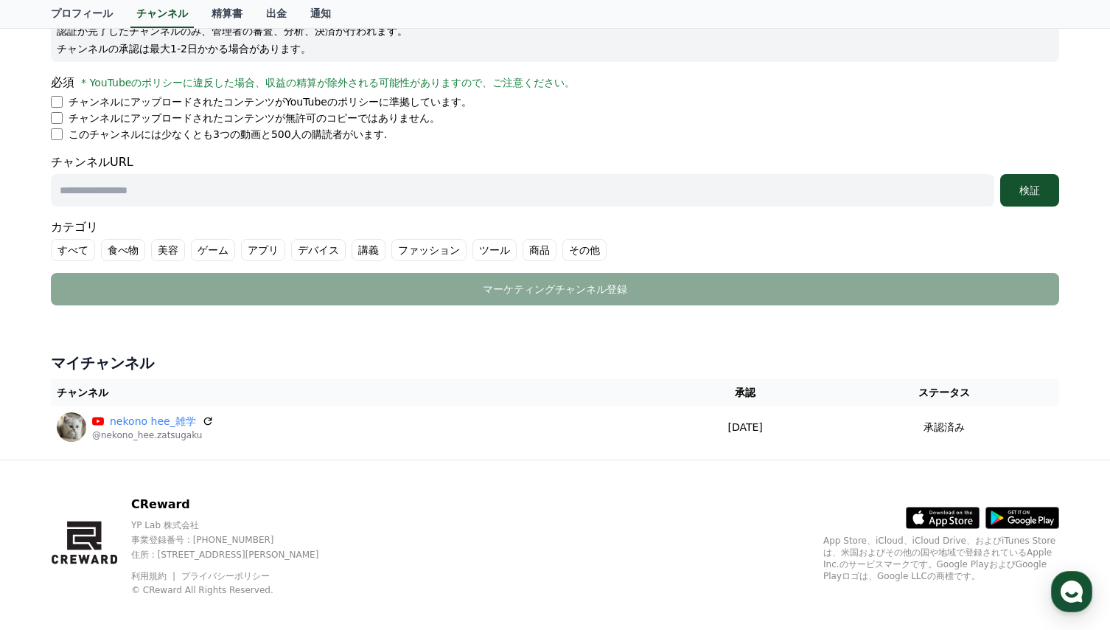
click at [175, 341] on div "チャンネル登録 Youtube Instagram Tiktok * 注意 * チャンネルを追加した後、認証を行ってください。 認証が完了したチャンネルのみ、…" at bounding box center [555, 170] width 1032 height 579
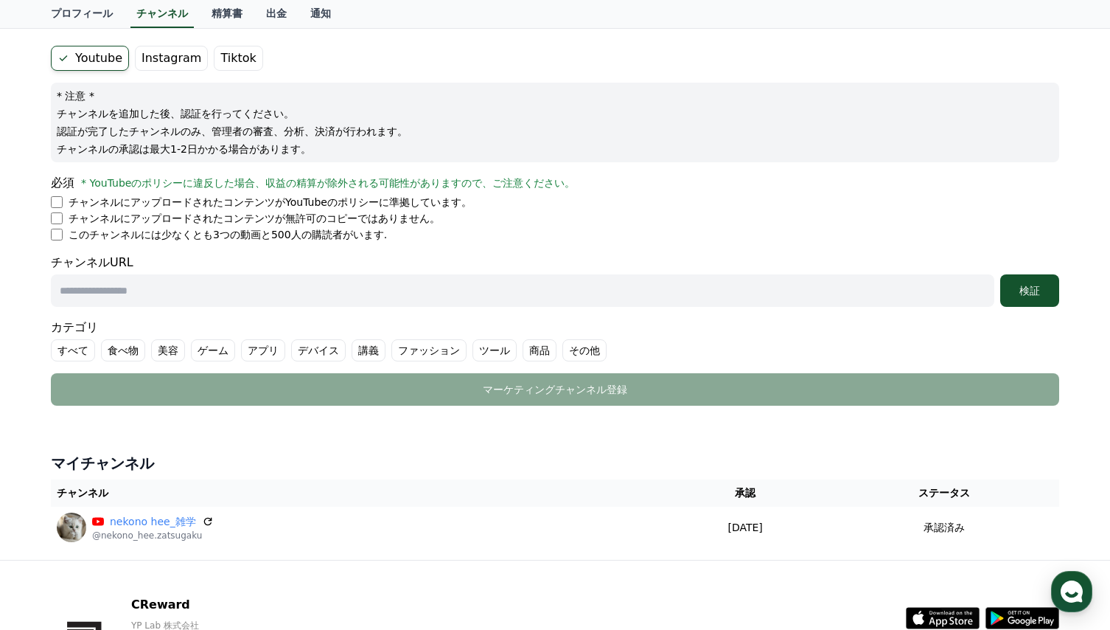
scroll to position [147, 0]
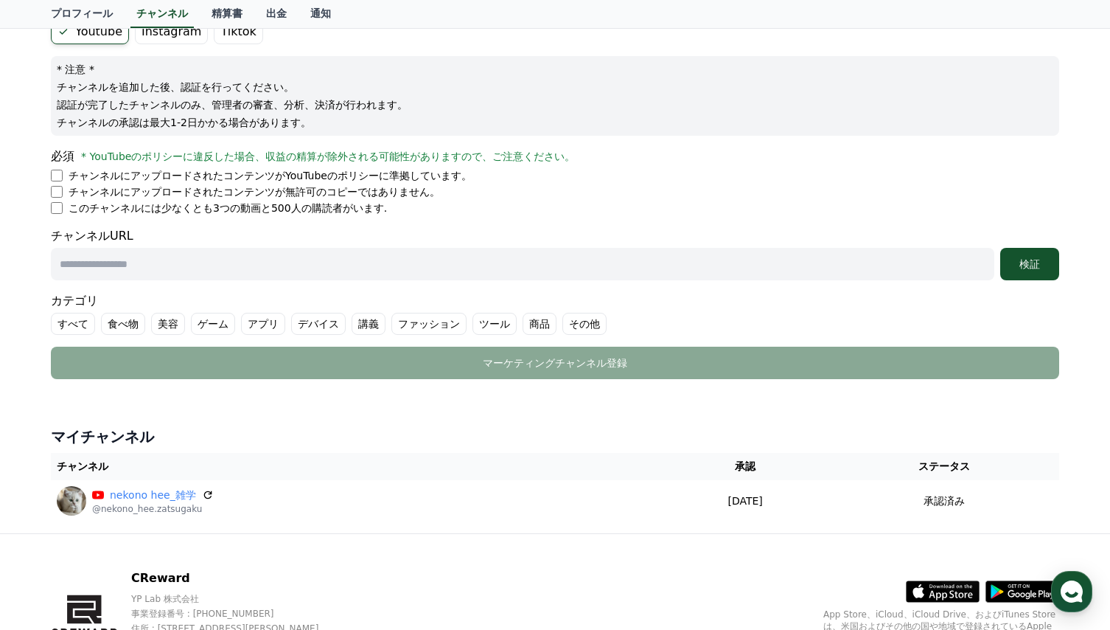
click at [240, 265] on input "text" at bounding box center [523, 264] width 944 height 32
type input "**********"
click at [1023, 262] on div "検証" at bounding box center [1029, 264] width 47 height 15
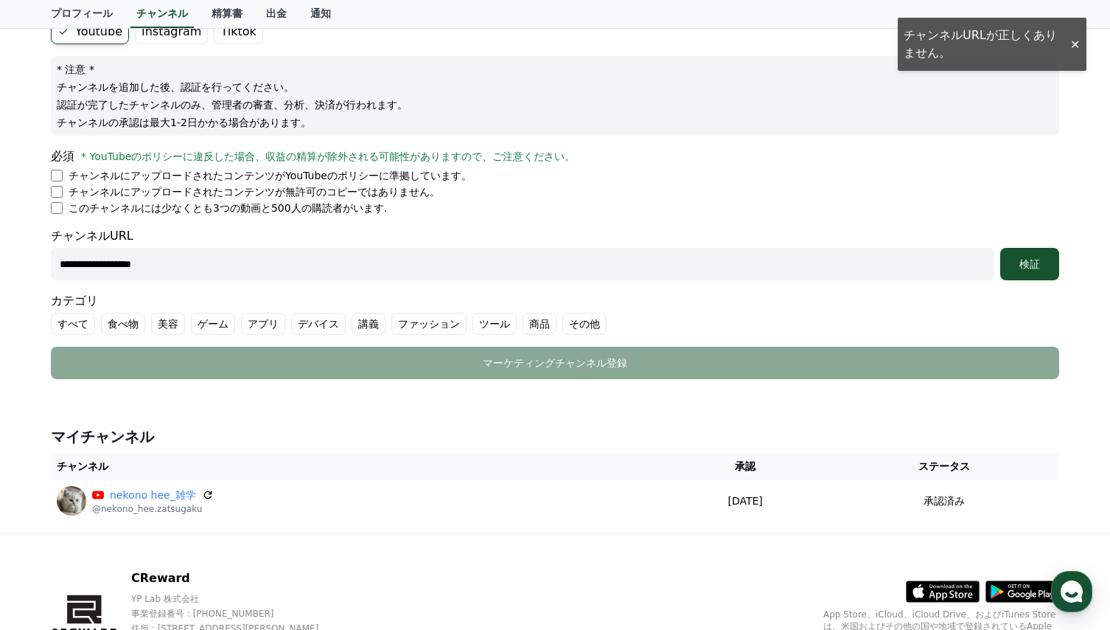
drag, startPoint x: 200, startPoint y: 274, endPoint x: 5, endPoint y: 283, distance: 194.9
click at [0, 269] on html "**********" at bounding box center [555, 285] width 1110 height 864
